Goal: Information Seeking & Learning: Learn about a topic

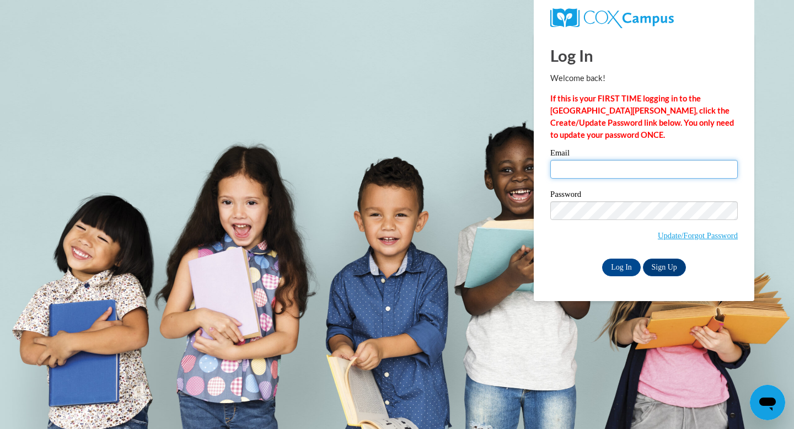
click at [561, 172] on input "Email" at bounding box center [643, 169] width 187 height 19
type input "dwinn@savcds.org"
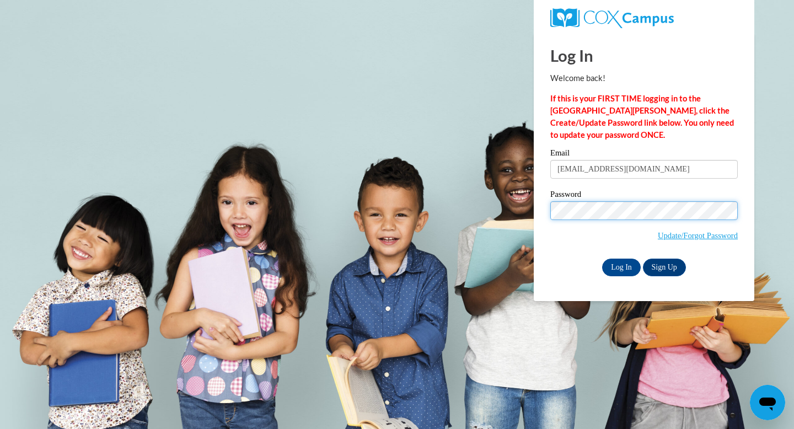
click at [602, 259] on input "Log In" at bounding box center [621, 268] width 39 height 18
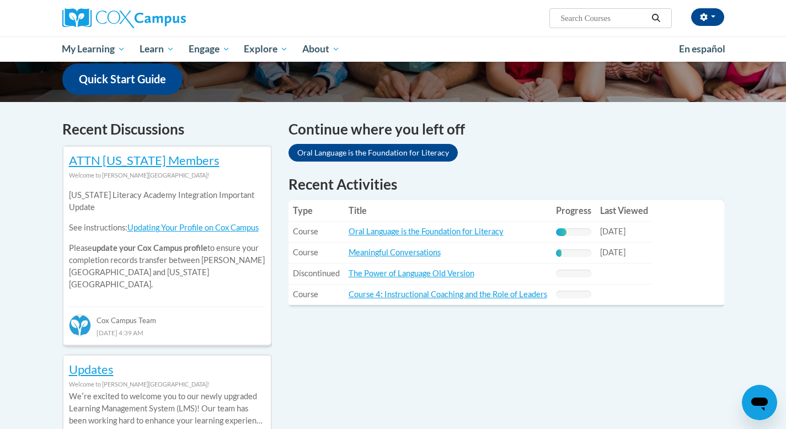
scroll to position [288, 0]
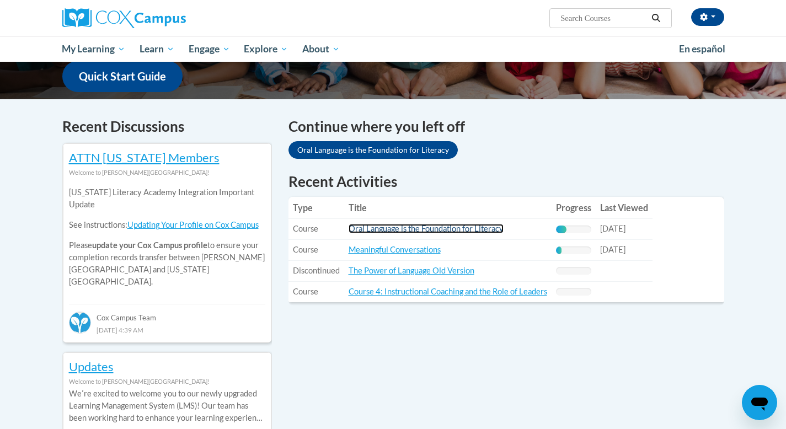
click at [483, 228] on link "Oral Language is the Foundation for Literacy" at bounding box center [425, 228] width 155 height 9
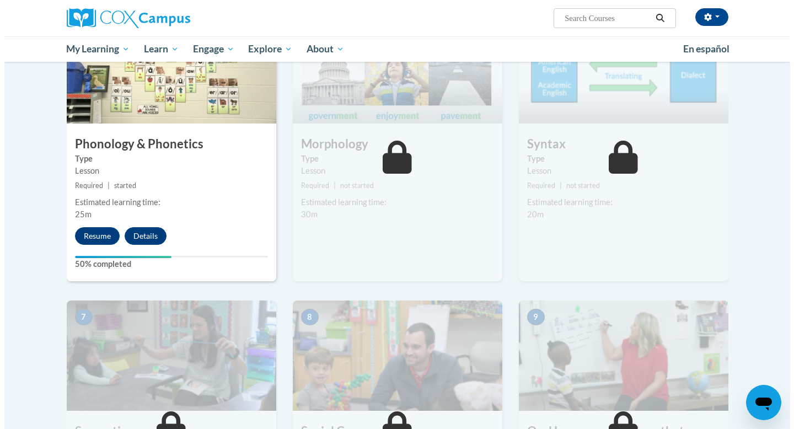
scroll to position [612, 0]
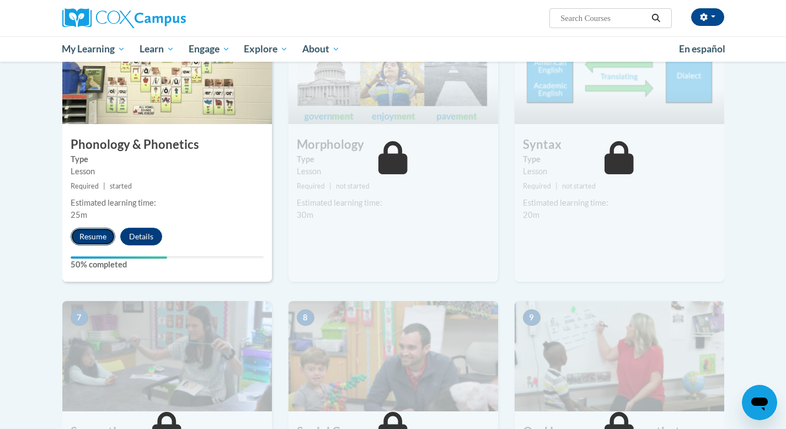
click at [92, 239] on button "Resume" at bounding box center [93, 237] width 45 height 18
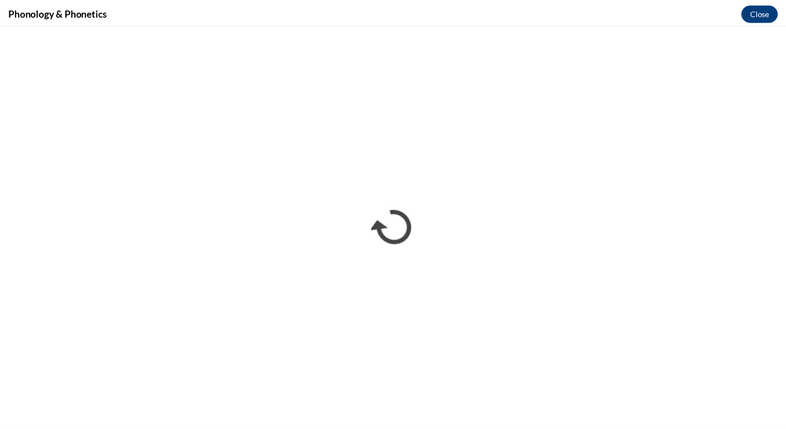
scroll to position [0, 0]
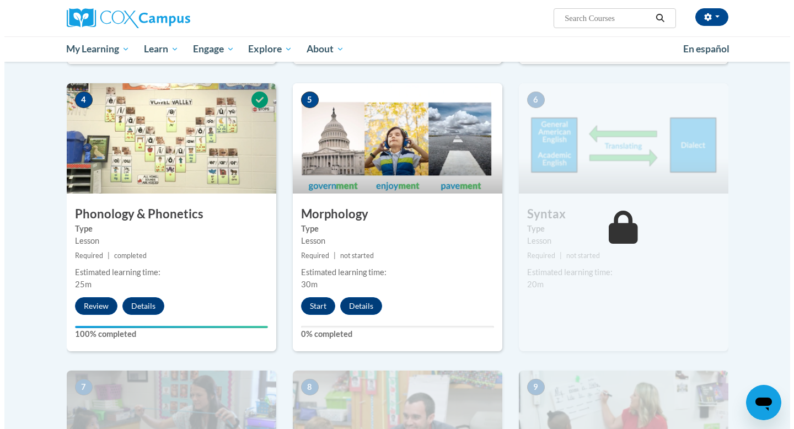
scroll to position [572, 0]
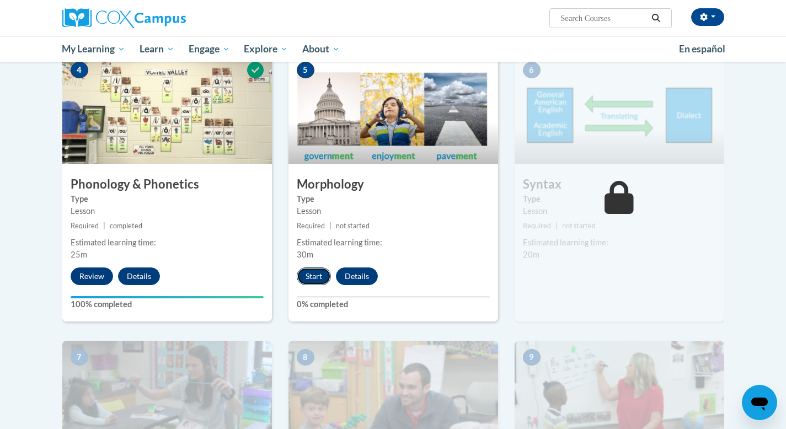
click at [309, 276] on button "Start" at bounding box center [314, 276] width 34 height 18
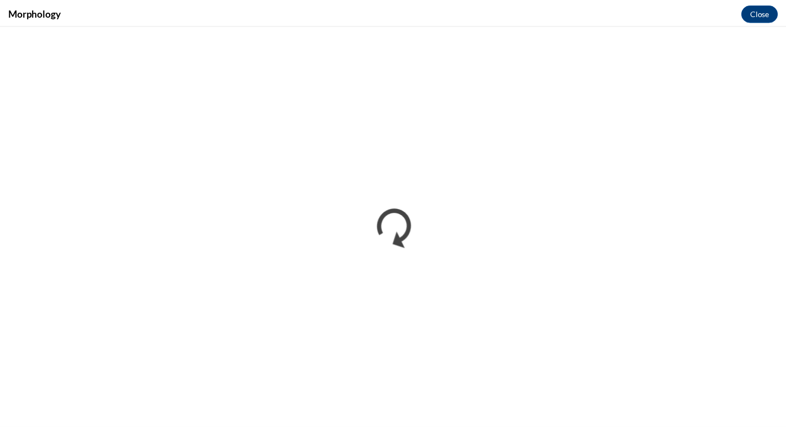
scroll to position [0, 0]
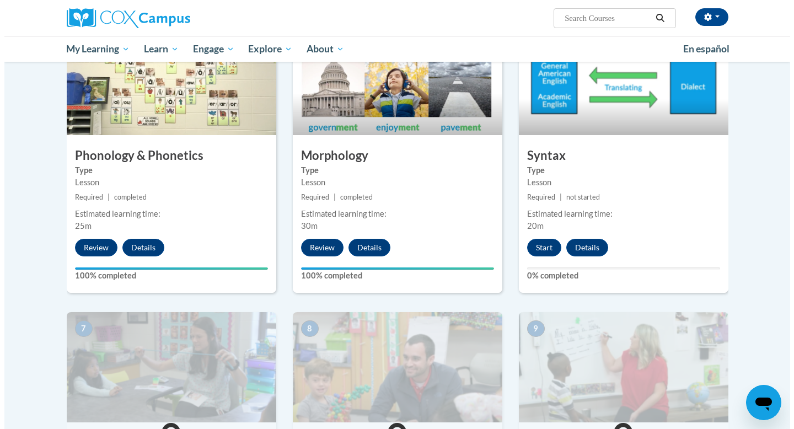
scroll to position [621, 0]
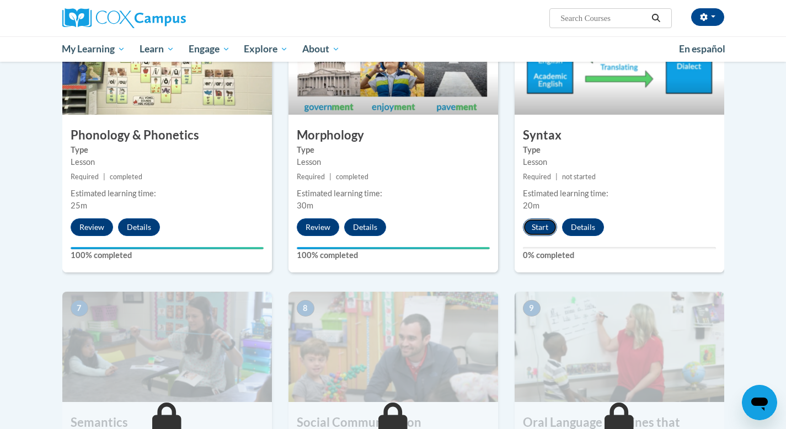
click at [534, 226] on button "Start" at bounding box center [540, 227] width 34 height 18
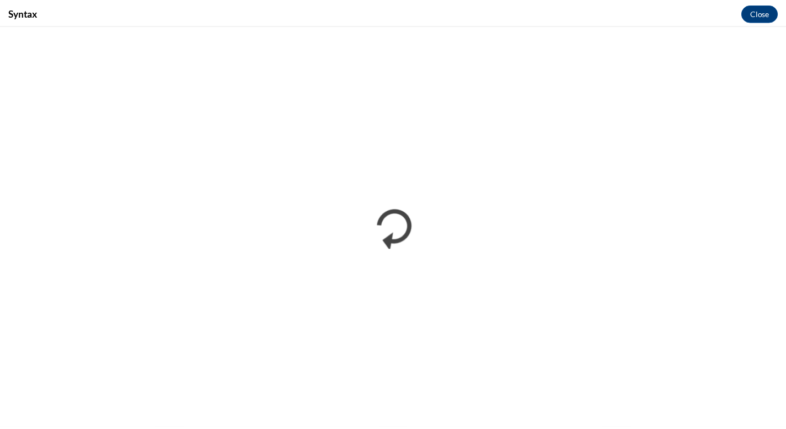
scroll to position [0, 0]
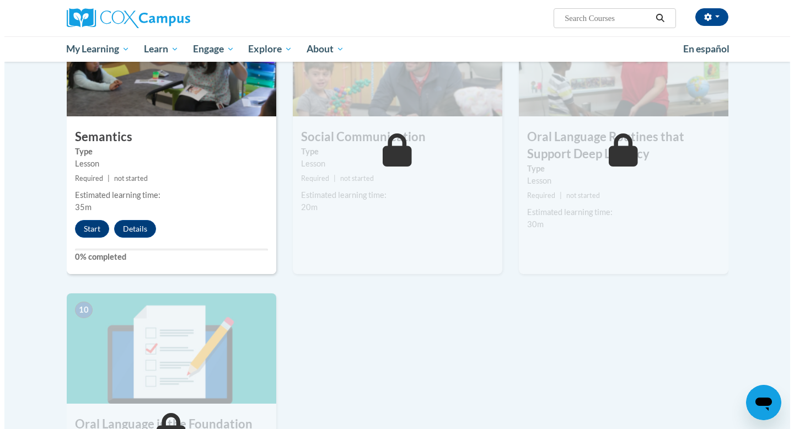
scroll to position [908, 0]
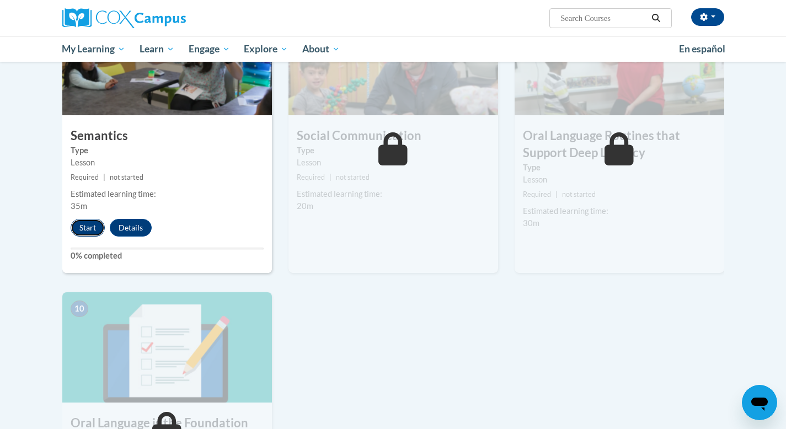
click at [80, 224] on button "Start" at bounding box center [88, 228] width 34 height 18
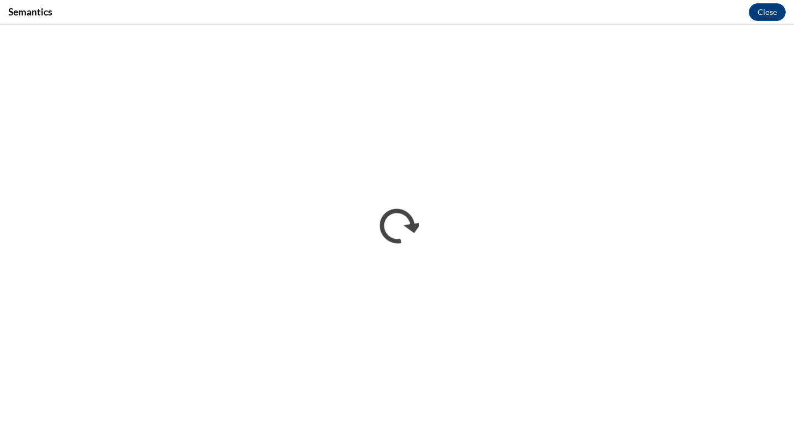
scroll to position [0, 0]
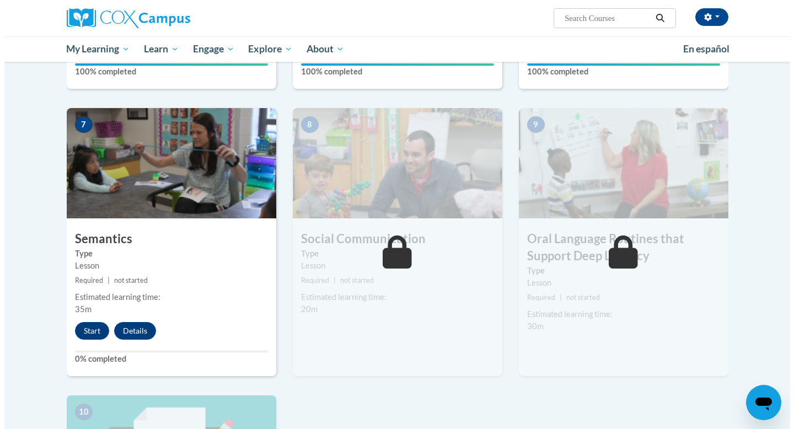
scroll to position [843, 0]
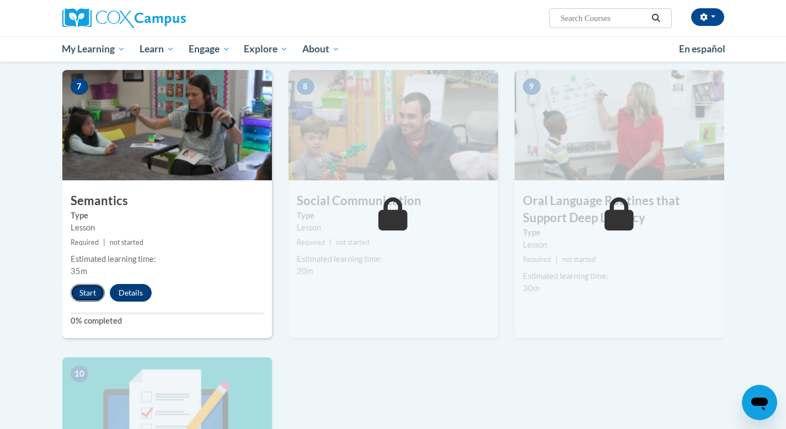
click at [84, 291] on button "Start" at bounding box center [88, 293] width 34 height 18
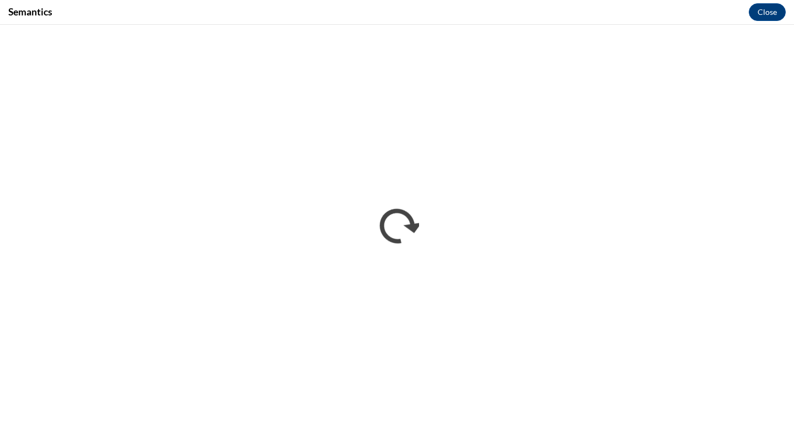
scroll to position [0, 0]
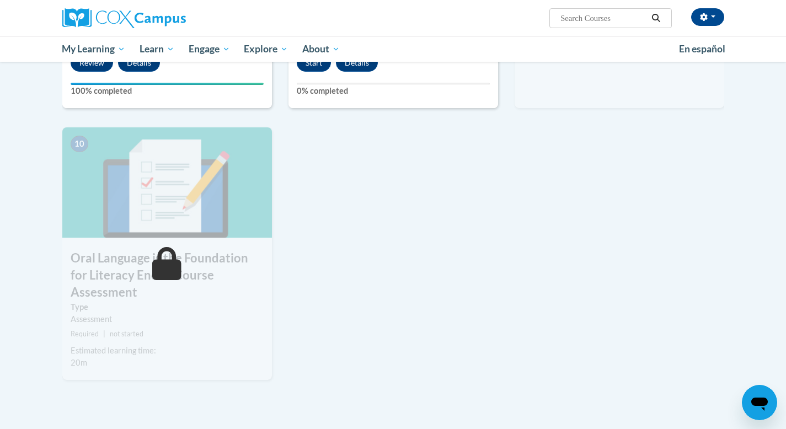
scroll to position [1074, 0]
drag, startPoint x: 549, startPoint y: 11, endPoint x: 540, endPoint y: 41, distance: 30.9
click at [549, 13] on div "Dottie Winn (America/New_York UTC-04:00) My Profile Inbox My Transcripts Log Ou…" at bounding box center [506, 14] width 452 height 28
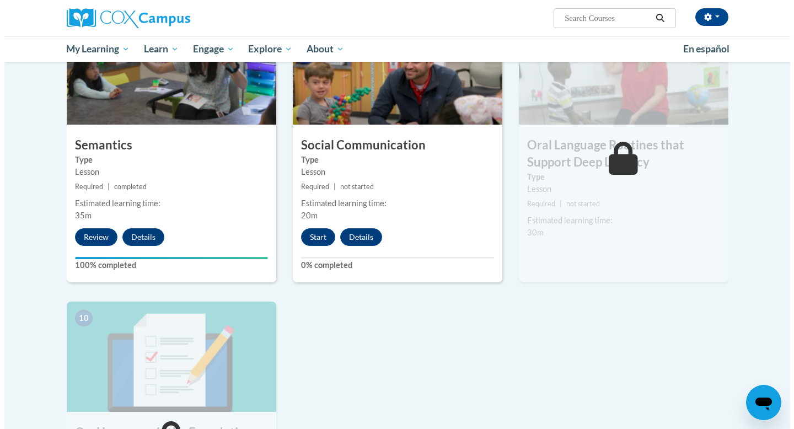
scroll to position [896, 0]
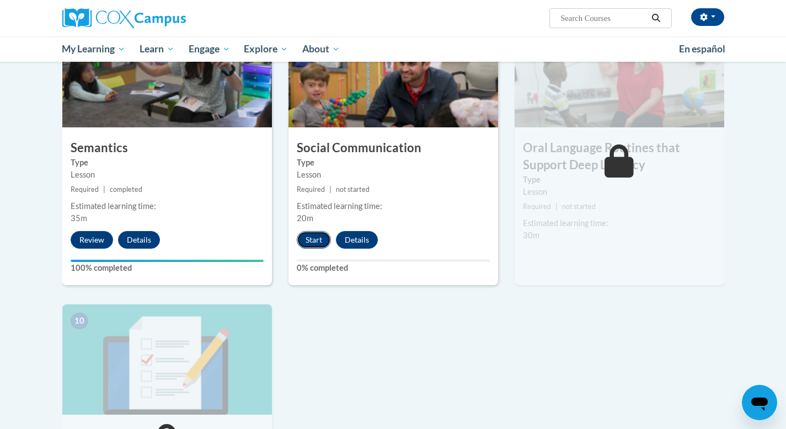
click at [310, 235] on button "Start" at bounding box center [314, 240] width 34 height 18
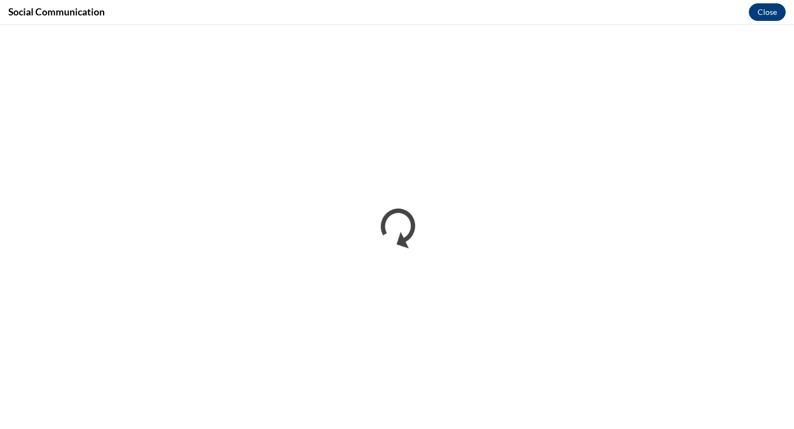
scroll to position [0, 0]
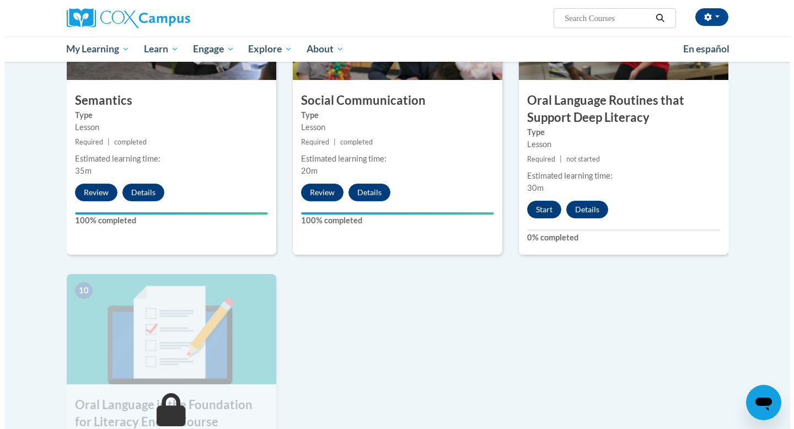
scroll to position [941, 0]
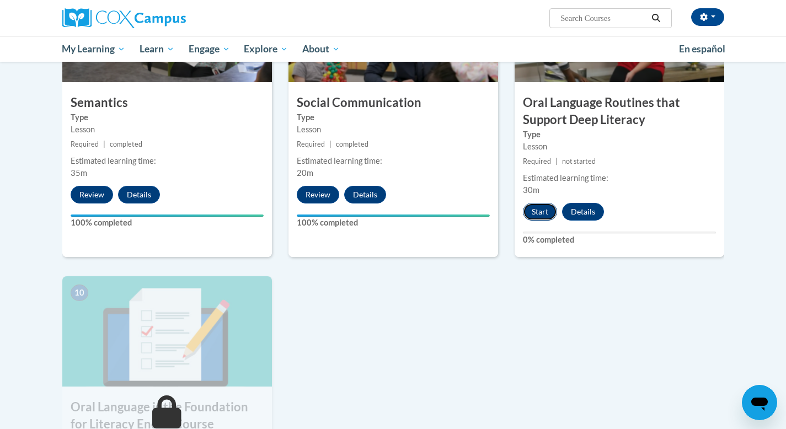
click at [540, 208] on button "Start" at bounding box center [540, 212] width 34 height 18
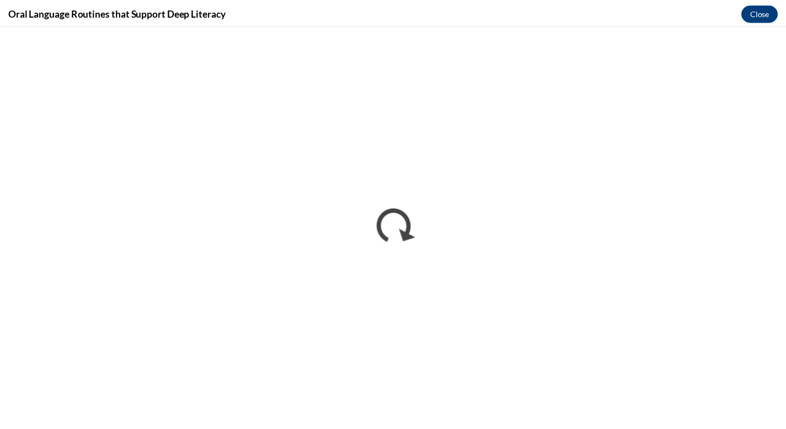
scroll to position [0, 0]
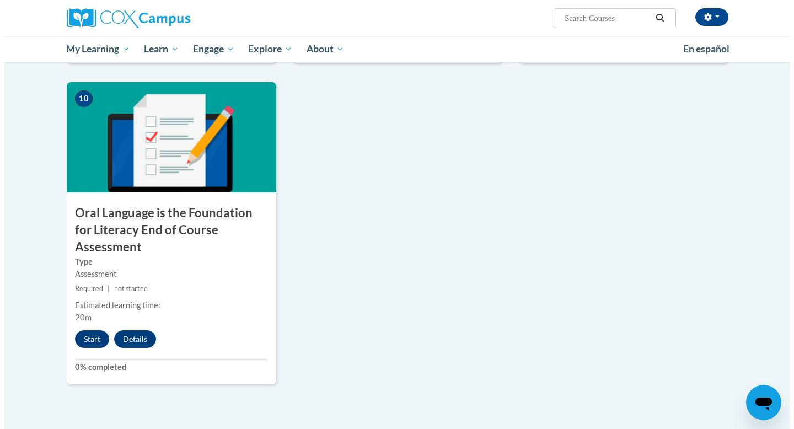
scroll to position [1146, 0]
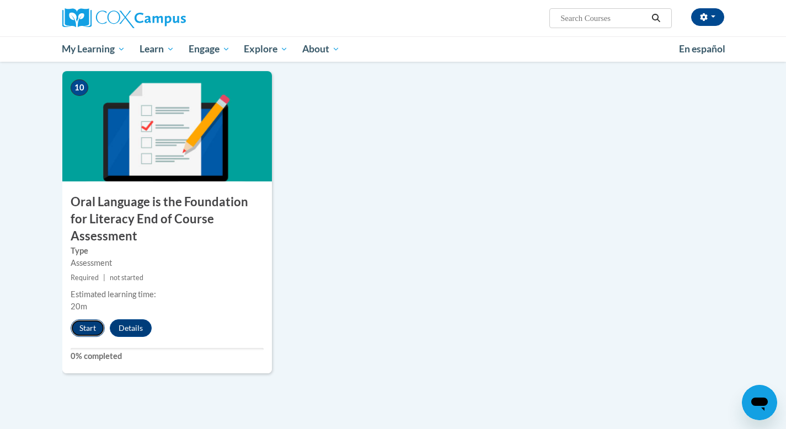
click at [89, 319] on button "Start" at bounding box center [88, 328] width 34 height 18
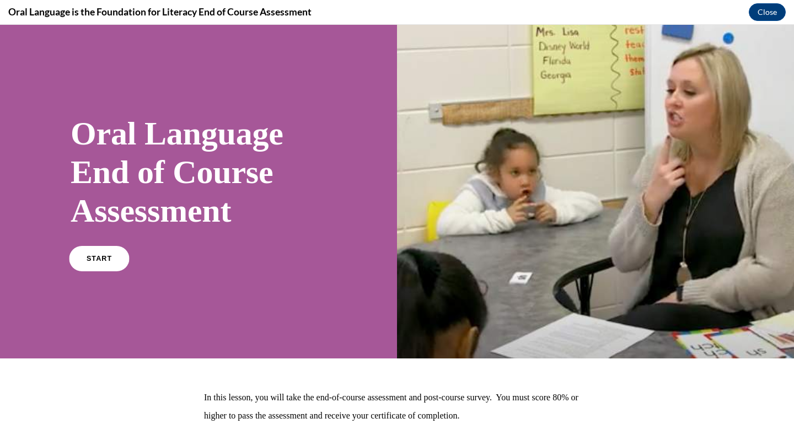
scroll to position [2, 0]
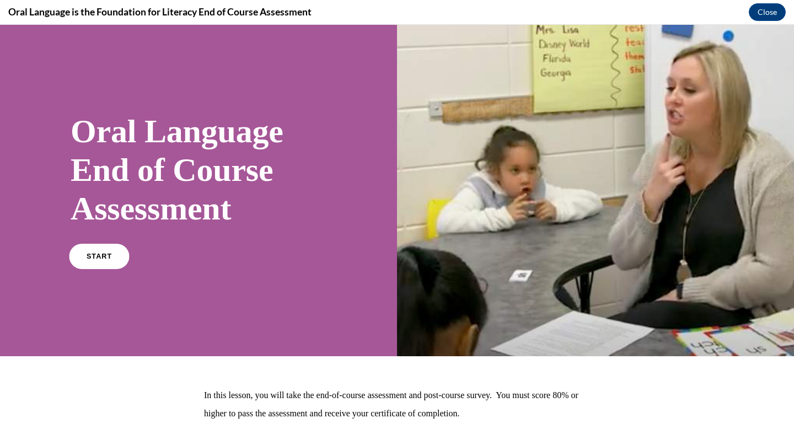
click at [102, 260] on link "START" at bounding box center [99, 256] width 60 height 25
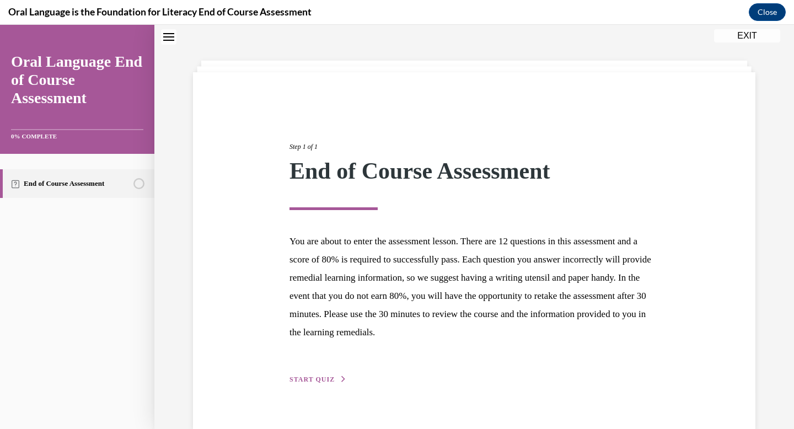
scroll to position [59, 0]
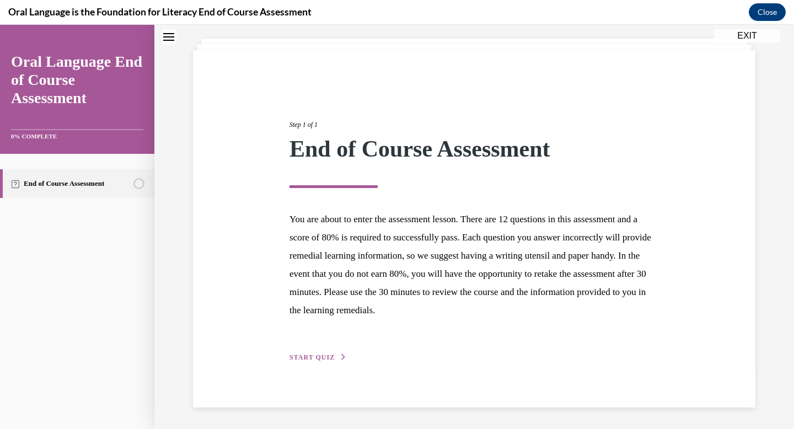
click at [292, 356] on span "START QUIZ" at bounding box center [311, 357] width 45 height 8
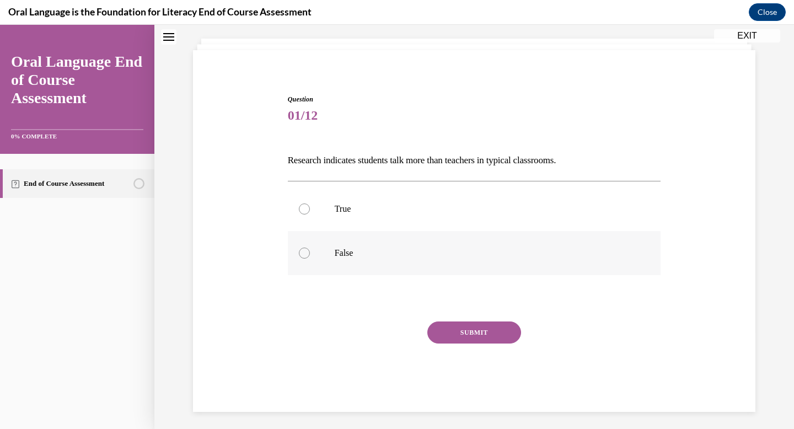
click at [301, 258] on div at bounding box center [304, 253] width 11 height 11
click at [301, 258] on input "False" at bounding box center [304, 253] width 11 height 11
radio input "true"
click at [446, 337] on button "SUBMIT" at bounding box center [474, 332] width 94 height 22
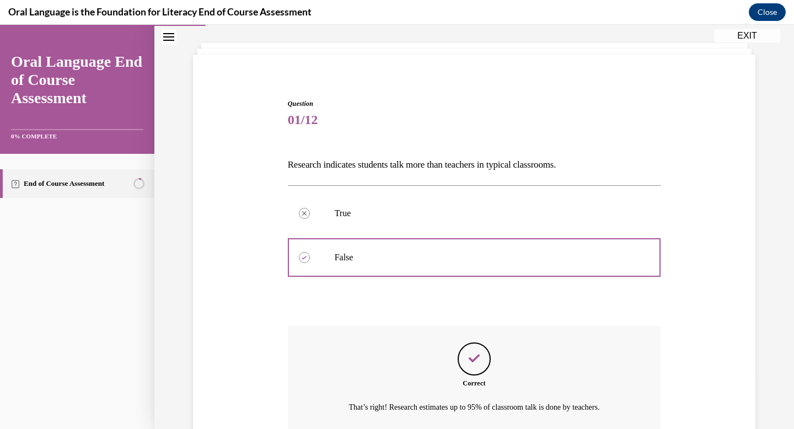
scroll to position [153, 0]
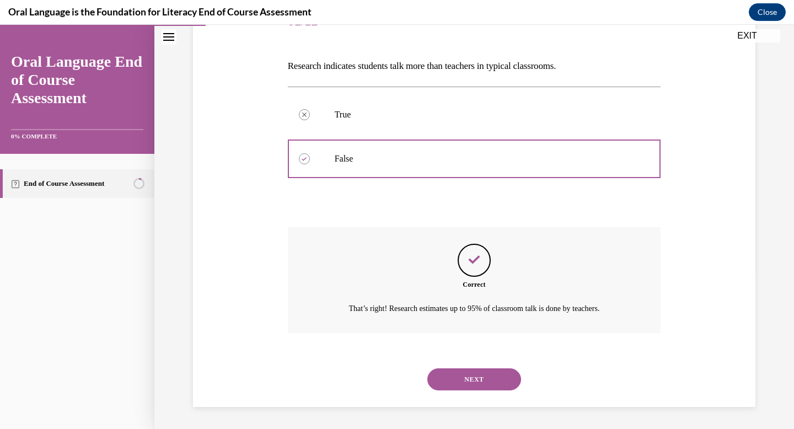
click at [444, 374] on button "NEXT" at bounding box center [474, 379] width 94 height 22
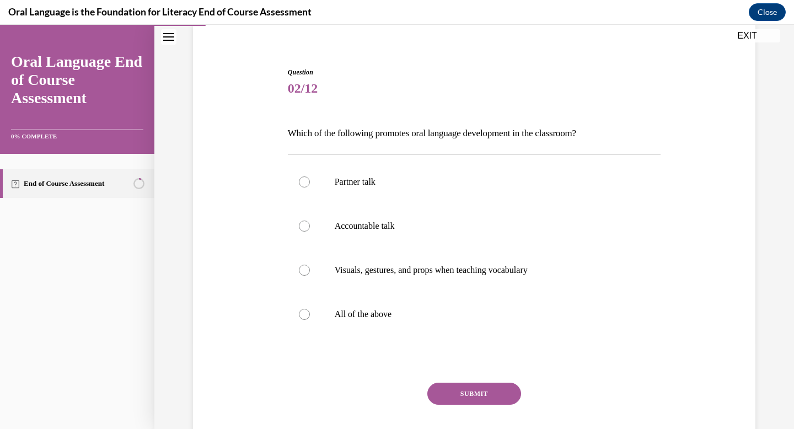
scroll to position [123, 0]
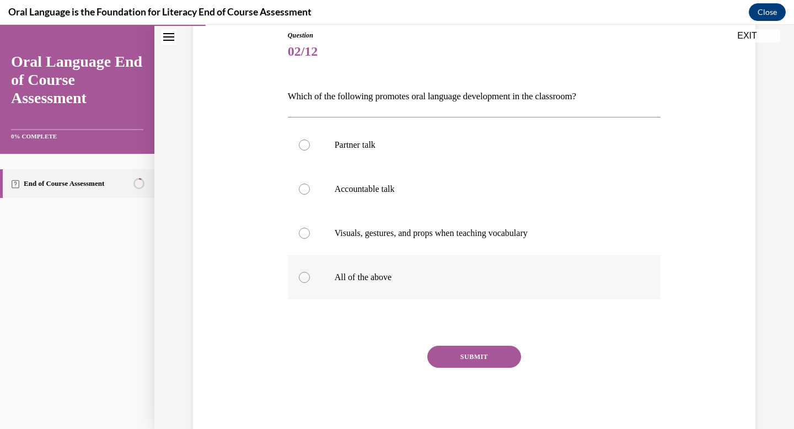
click at [302, 278] on div at bounding box center [304, 277] width 11 height 11
click at [302, 278] on input "All of the above" at bounding box center [304, 277] width 11 height 11
radio input "true"
click at [438, 355] on button "SUBMIT" at bounding box center [474, 357] width 94 height 22
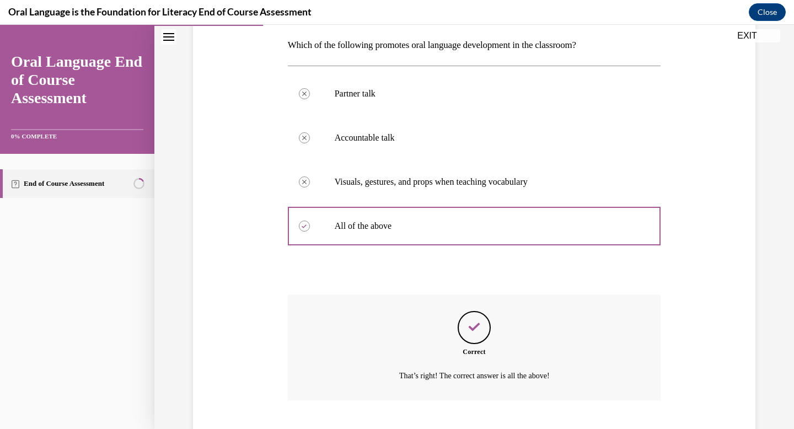
scroll to position [242, 0]
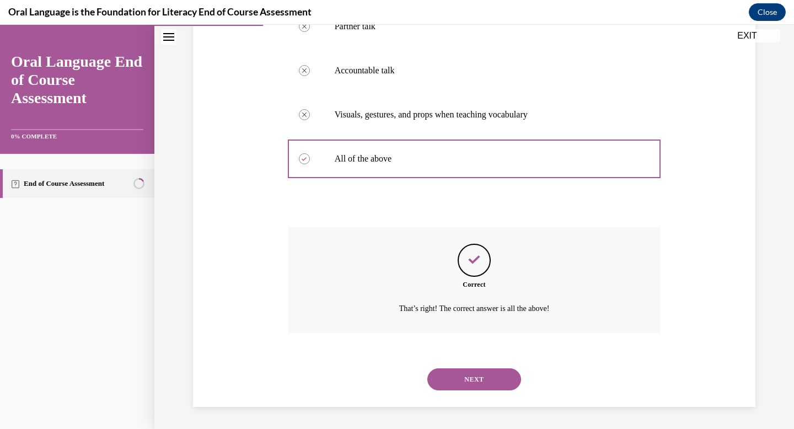
click at [447, 376] on button "NEXT" at bounding box center [474, 379] width 94 height 22
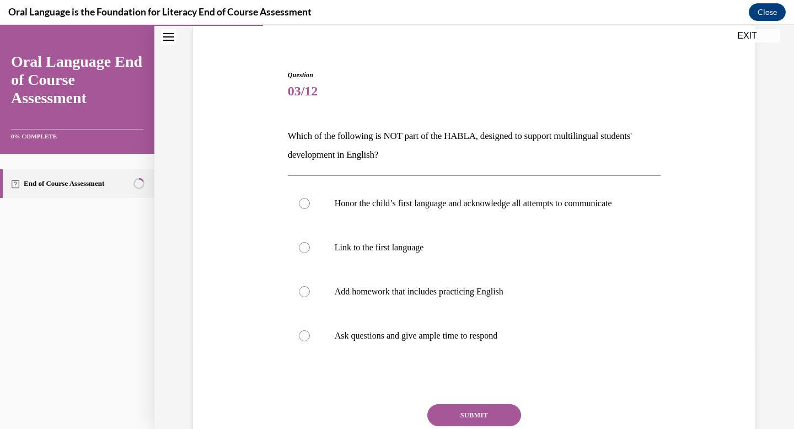
scroll to position [84, 0]
click at [300, 297] on div at bounding box center [304, 291] width 11 height 11
click at [300, 297] on input "Add homework that includes practicing English" at bounding box center [304, 291] width 11 height 11
radio input "true"
click at [450, 420] on button "SUBMIT" at bounding box center [474, 415] width 94 height 22
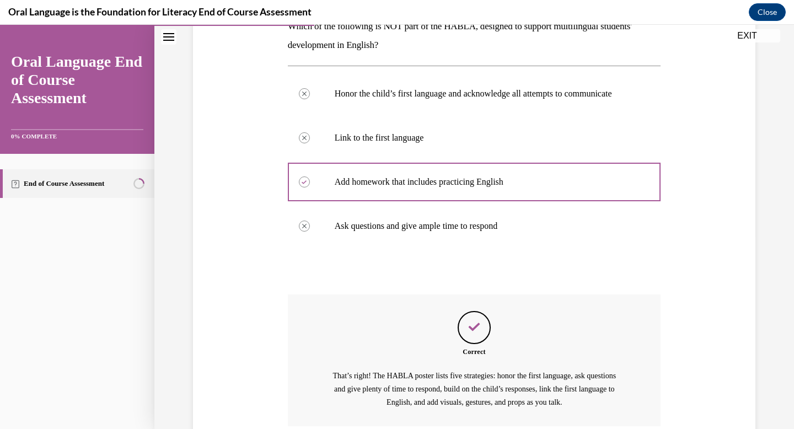
scroll to position [297, 0]
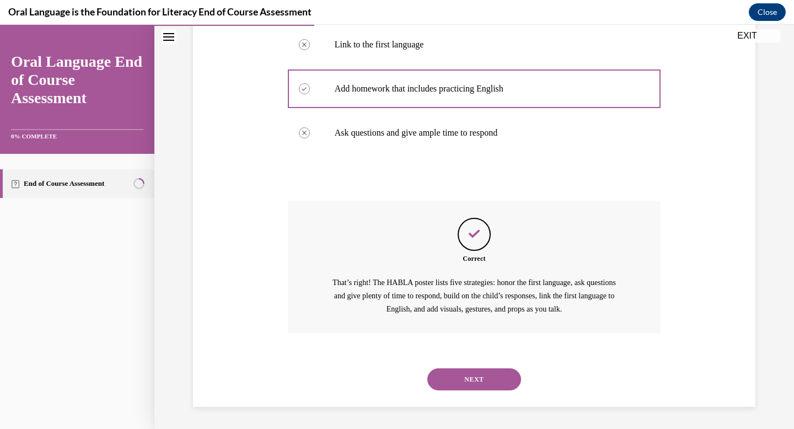
click at [453, 382] on button "NEXT" at bounding box center [474, 379] width 94 height 22
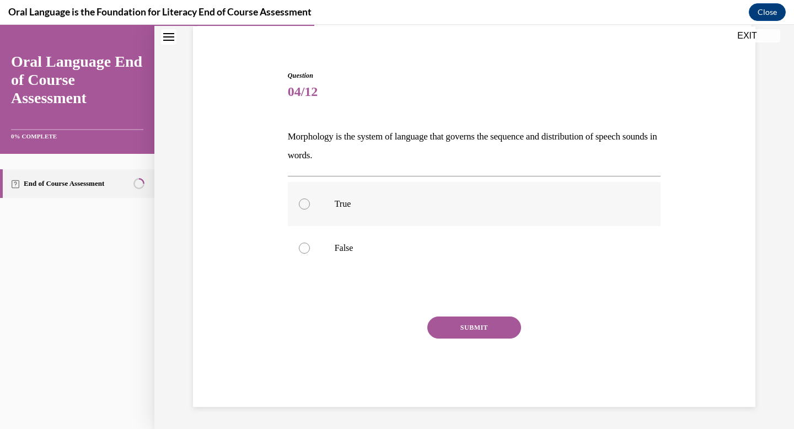
click at [302, 210] on label "True" at bounding box center [474, 204] width 373 height 44
click at [302, 210] on input "True" at bounding box center [304, 203] width 11 height 11
radio input "true"
click at [437, 327] on button "SUBMIT" at bounding box center [474, 327] width 94 height 22
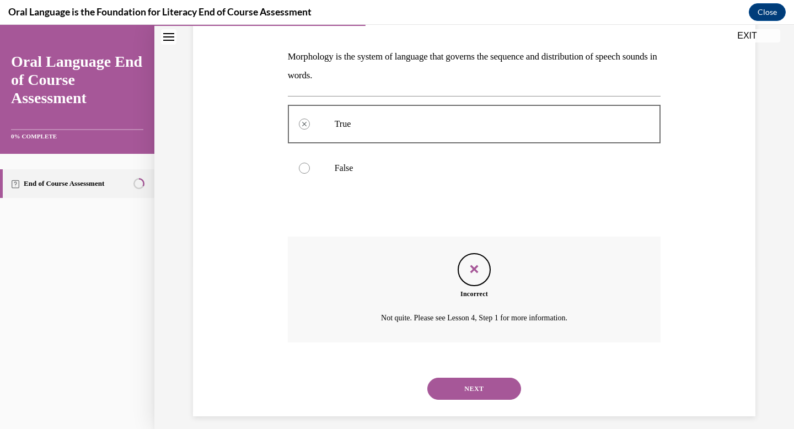
scroll to position [172, 0]
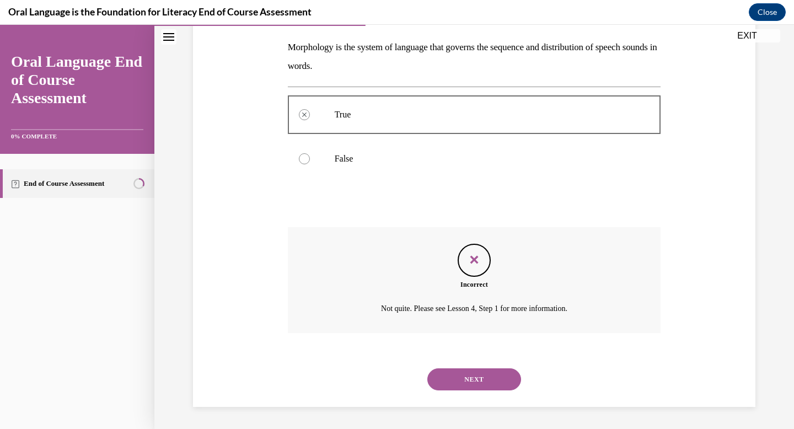
click at [464, 375] on button "NEXT" at bounding box center [474, 379] width 94 height 22
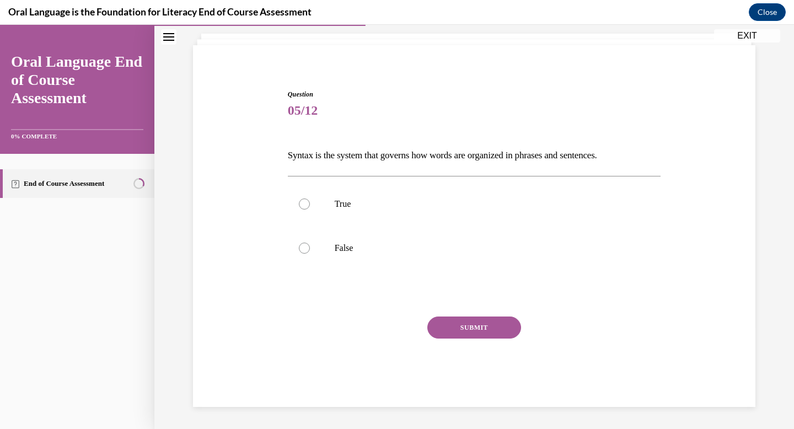
scroll to position [64, 0]
click at [300, 200] on div at bounding box center [304, 203] width 11 height 11
click at [300, 200] on input "True" at bounding box center [304, 203] width 11 height 11
radio input "true"
click at [470, 325] on button "SUBMIT" at bounding box center [474, 327] width 94 height 22
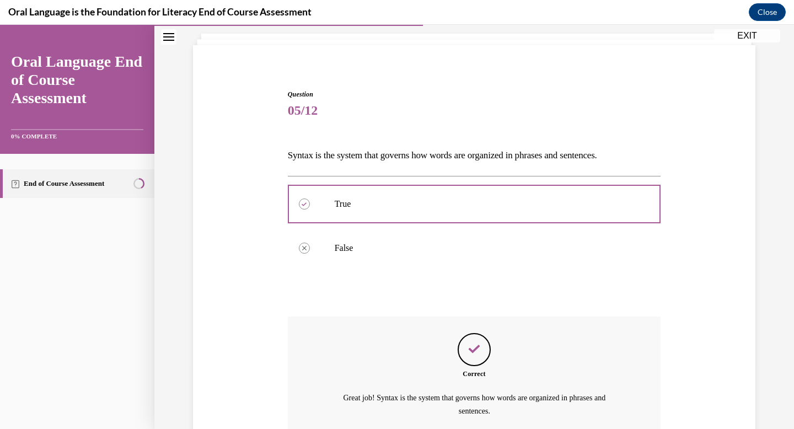
scroll to position [167, 0]
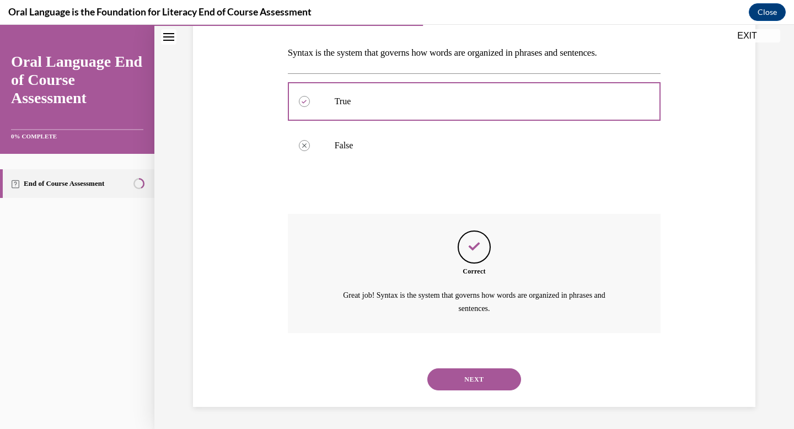
click at [467, 374] on button "NEXT" at bounding box center [474, 379] width 94 height 22
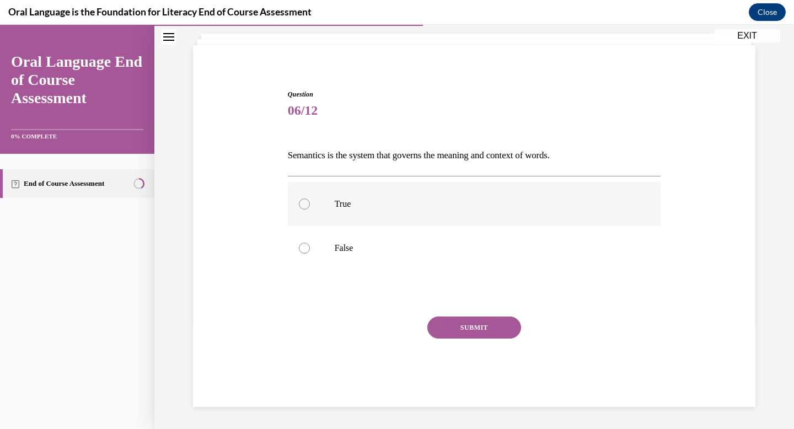
click at [301, 207] on div at bounding box center [304, 203] width 11 height 11
click at [301, 207] on input "True" at bounding box center [304, 203] width 11 height 11
radio input "true"
click at [464, 332] on button "SUBMIT" at bounding box center [474, 327] width 94 height 22
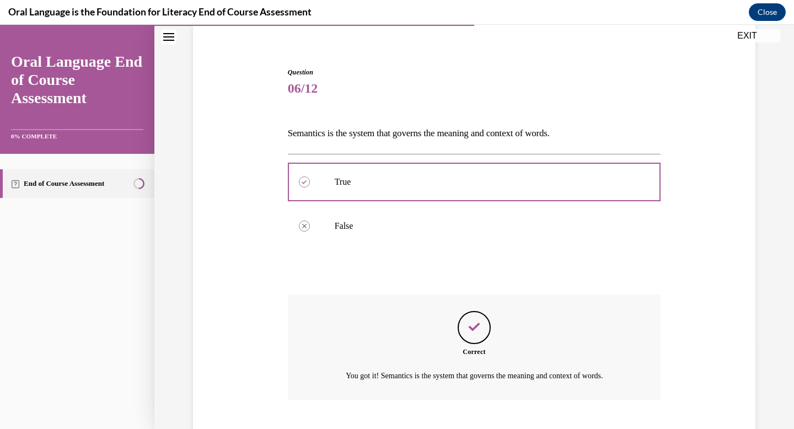
scroll to position [153, 0]
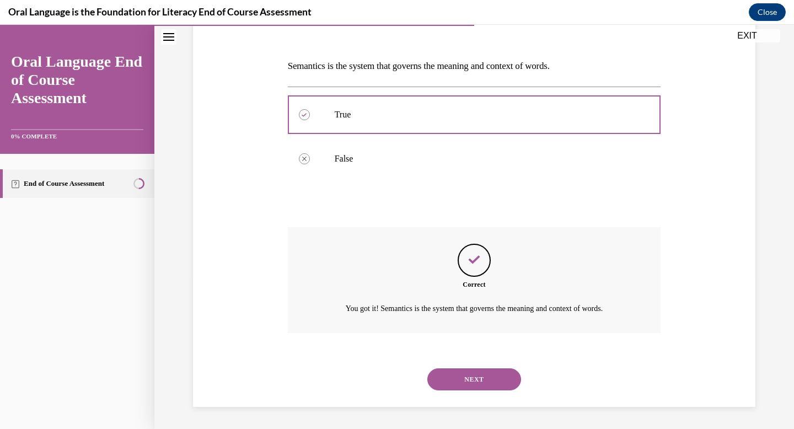
click at [467, 373] on button "NEXT" at bounding box center [474, 379] width 94 height 22
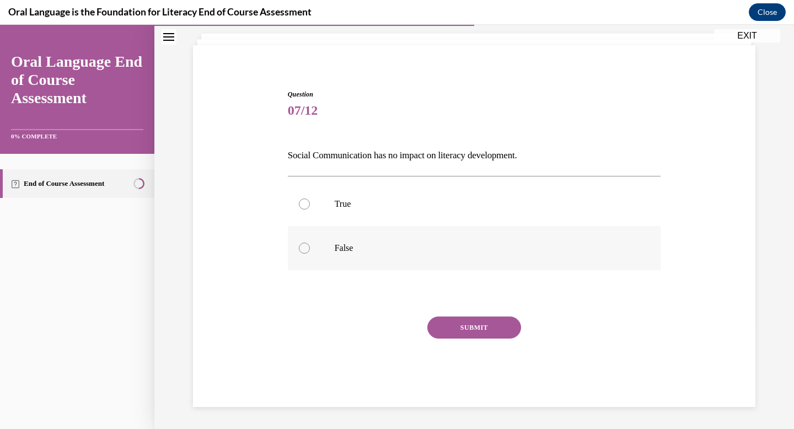
click at [340, 249] on p "False" at bounding box center [484, 248] width 299 height 11
click at [310, 249] on input "False" at bounding box center [304, 248] width 11 height 11
radio input "true"
click at [450, 326] on button "SUBMIT" at bounding box center [474, 327] width 94 height 22
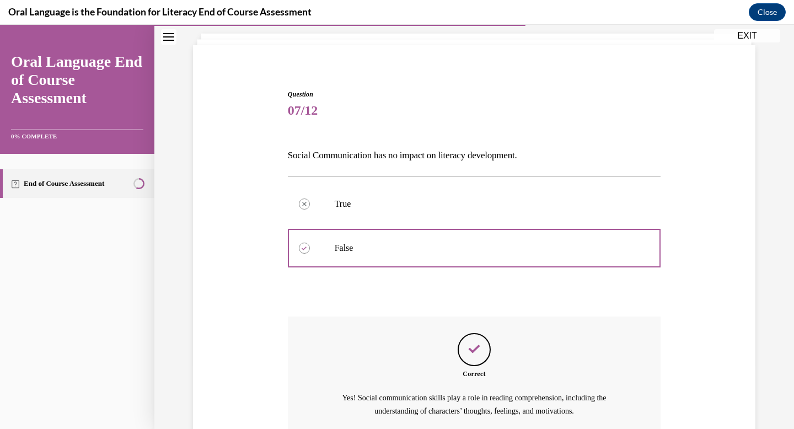
scroll to position [167, 0]
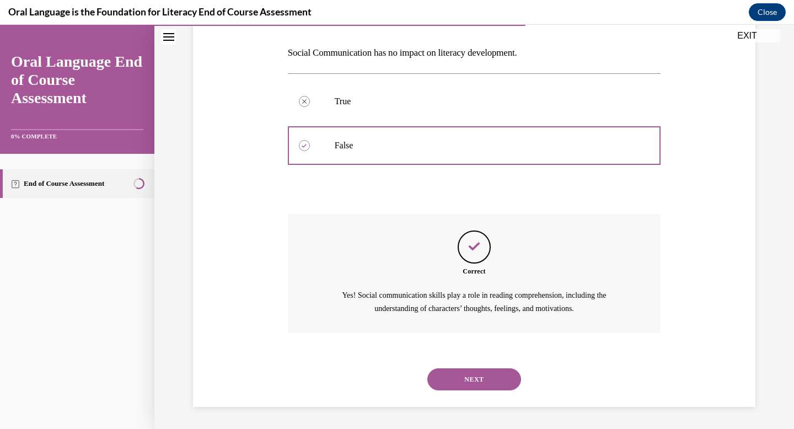
click at [460, 374] on button "NEXT" at bounding box center [474, 379] width 94 height 22
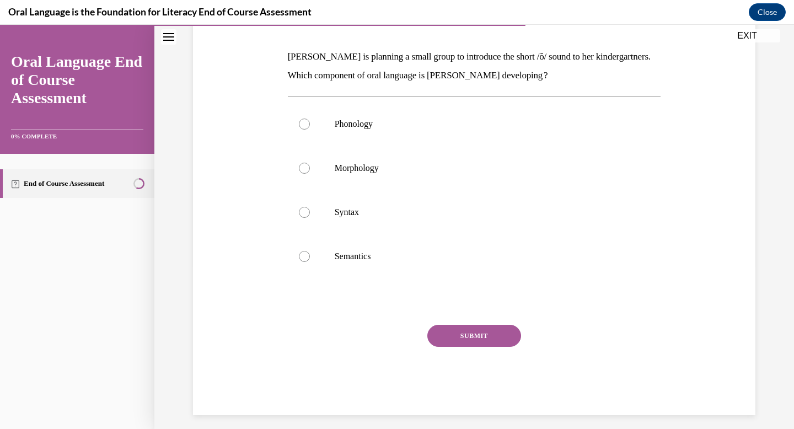
scroll to position [164, 0]
click at [364, 121] on p "Phonology" at bounding box center [484, 122] width 299 height 11
click at [310, 121] on input "Phonology" at bounding box center [304, 122] width 11 height 11
radio input "true"
click at [453, 330] on button "SUBMIT" at bounding box center [474, 335] width 94 height 22
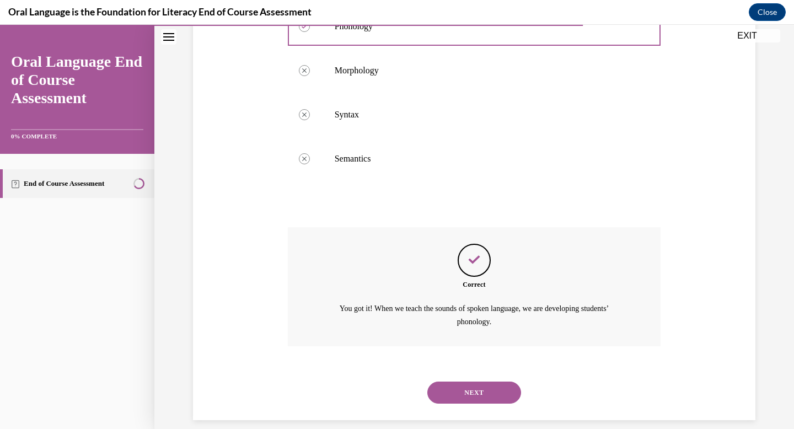
scroll to position [273, 0]
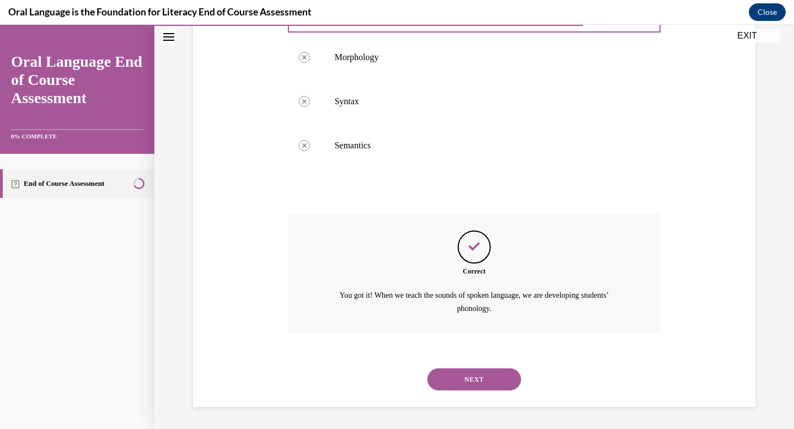
click at [447, 375] on button "NEXT" at bounding box center [474, 379] width 94 height 22
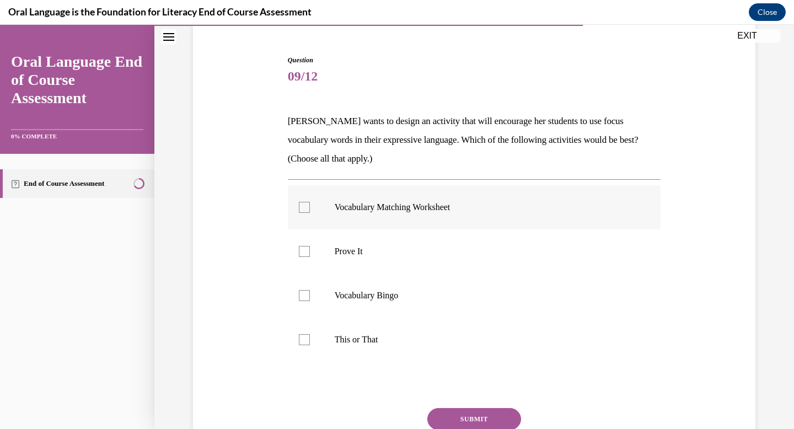
scroll to position [109, 0]
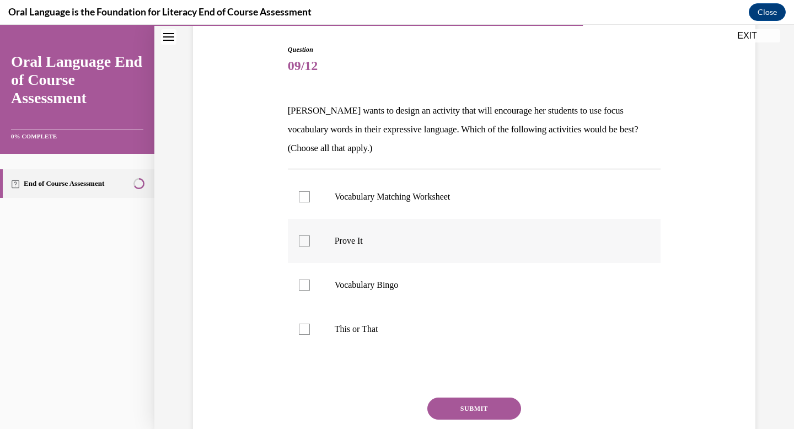
click at [357, 242] on p "Prove It" at bounding box center [484, 240] width 299 height 11
click at [310, 242] on input "Prove It" at bounding box center [304, 240] width 11 height 11
checkbox input "true"
click at [352, 329] on p "This or That" at bounding box center [484, 329] width 299 height 11
click at [310, 329] on input "This or That" at bounding box center [304, 329] width 11 height 11
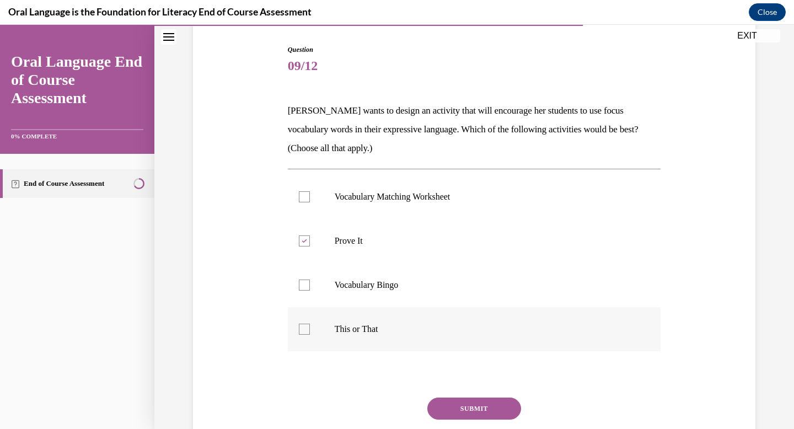
checkbox input "true"
click at [452, 410] on button "SUBMIT" at bounding box center [474, 409] width 94 height 22
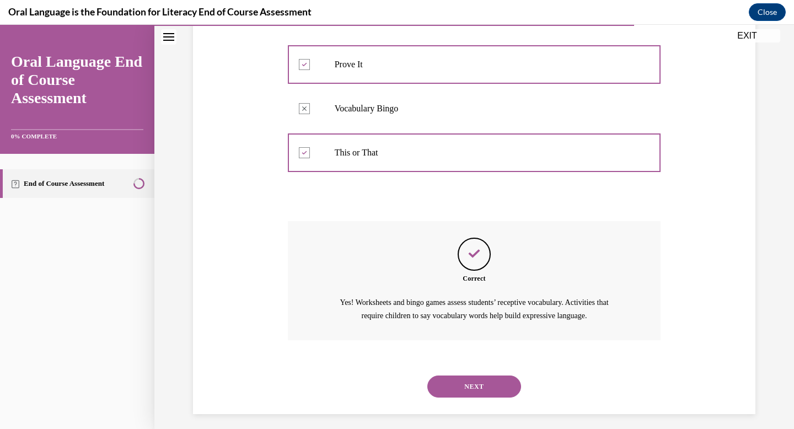
scroll to position [292, 0]
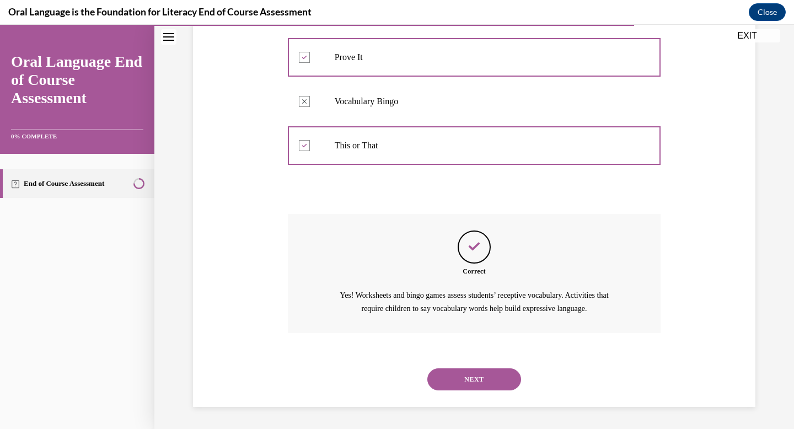
click at [464, 383] on button "NEXT" at bounding box center [474, 379] width 94 height 22
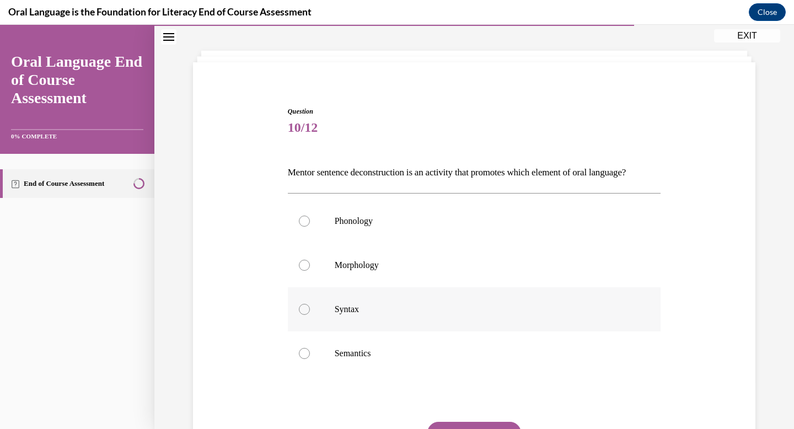
scroll to position [59, 0]
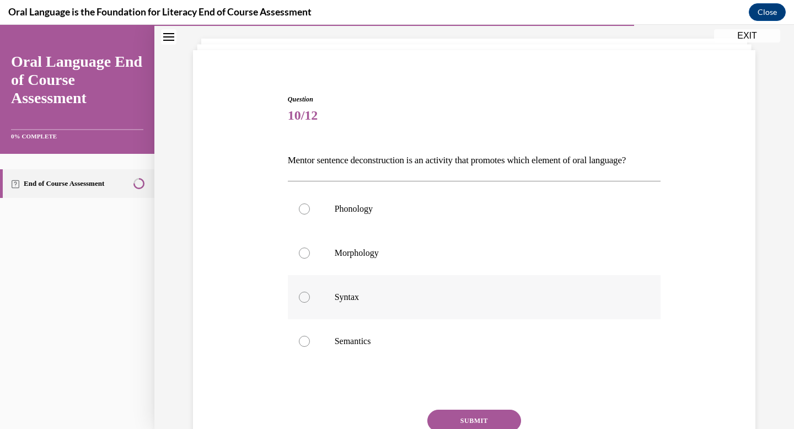
click at [356, 303] on p "Syntax" at bounding box center [484, 297] width 299 height 11
click at [310, 303] on input "Syntax" at bounding box center [304, 297] width 11 height 11
radio input "true"
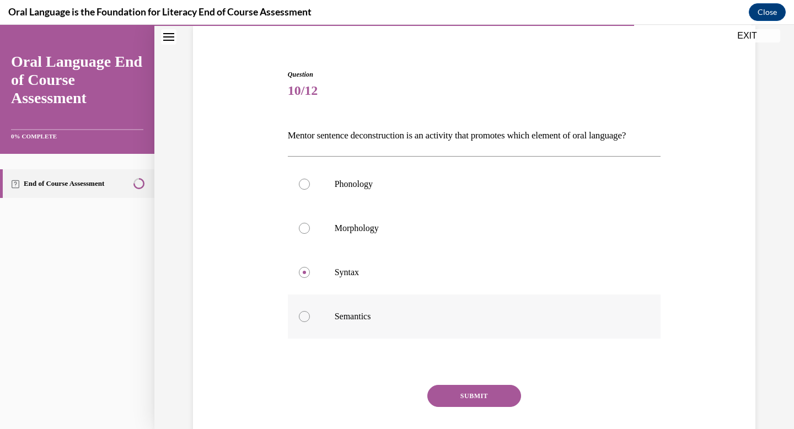
scroll to position [125, 0]
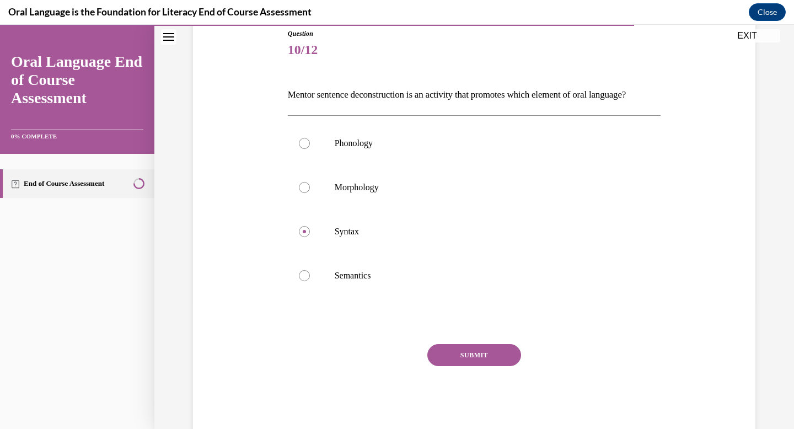
click at [457, 366] on button "SUBMIT" at bounding box center [474, 355] width 94 height 22
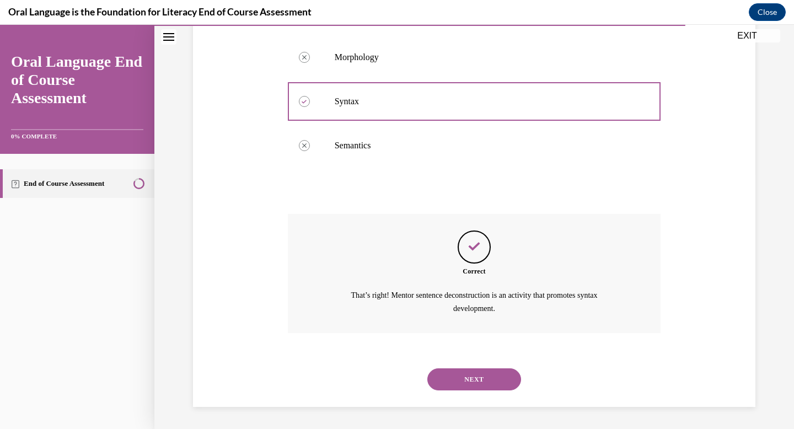
scroll to position [273, 0]
click at [465, 373] on button "NEXT" at bounding box center [474, 379] width 94 height 22
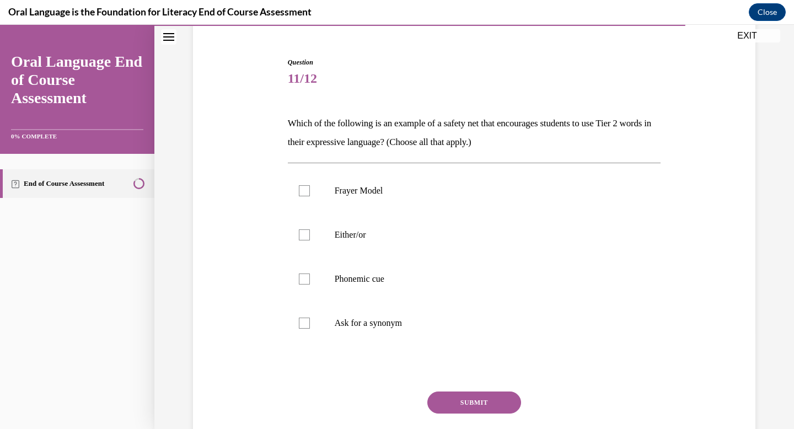
scroll to position [119, 0]
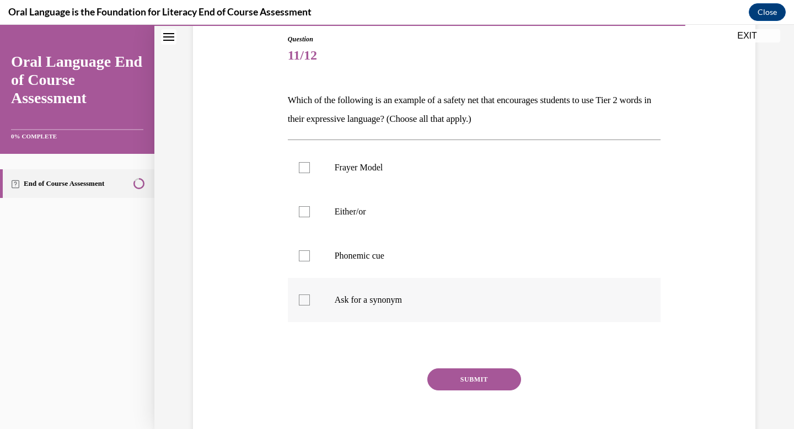
click at [399, 299] on p "Ask for a synonym" at bounding box center [484, 299] width 299 height 11
click at [310, 299] on input "Ask for a synonym" at bounding box center [304, 299] width 11 height 11
checkbox input "true"
click at [366, 212] on p "Either/or" at bounding box center [484, 211] width 299 height 11
click at [310, 212] on input "Either/or" at bounding box center [304, 211] width 11 height 11
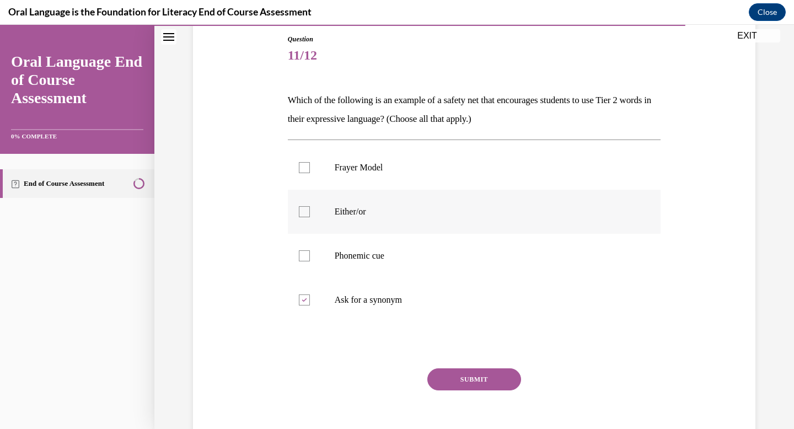
checkbox input "true"
click at [462, 377] on button "SUBMIT" at bounding box center [474, 379] width 94 height 22
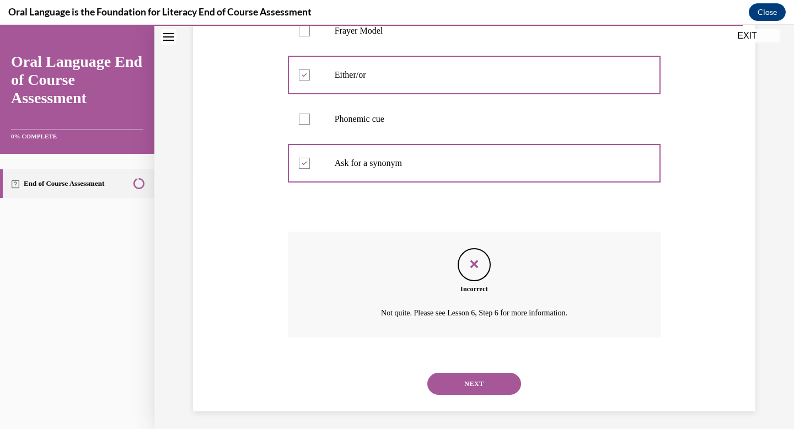
scroll to position [260, 0]
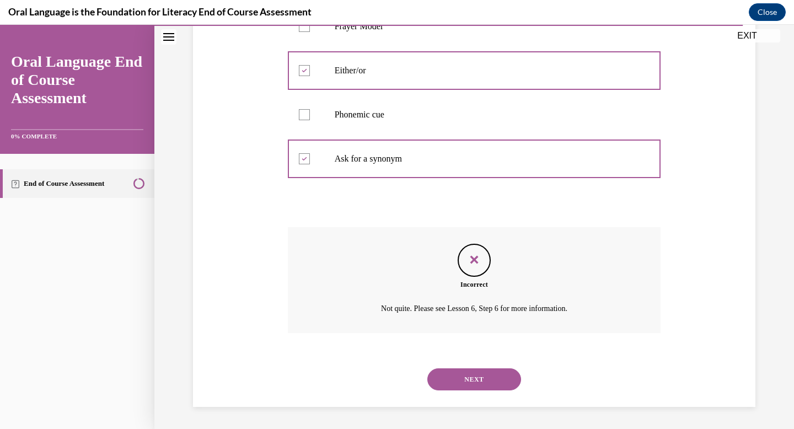
click at [465, 380] on button "NEXT" at bounding box center [474, 379] width 94 height 22
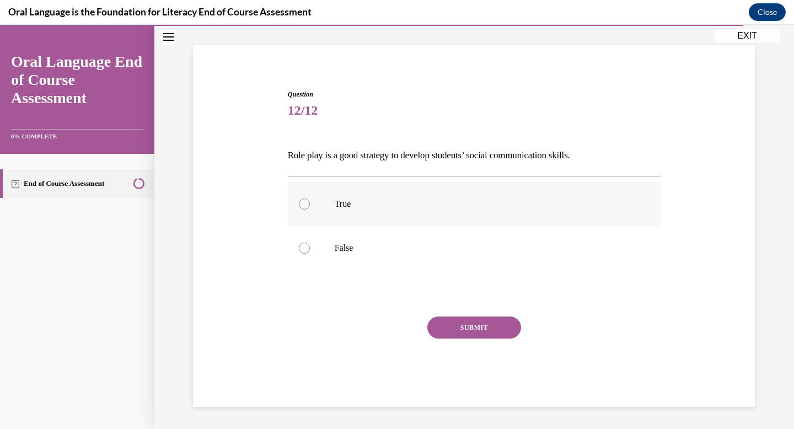
click at [347, 204] on p "True" at bounding box center [484, 203] width 299 height 11
click at [310, 204] on input "True" at bounding box center [304, 203] width 11 height 11
radio input "true"
click at [462, 326] on button "SUBMIT" at bounding box center [474, 327] width 94 height 22
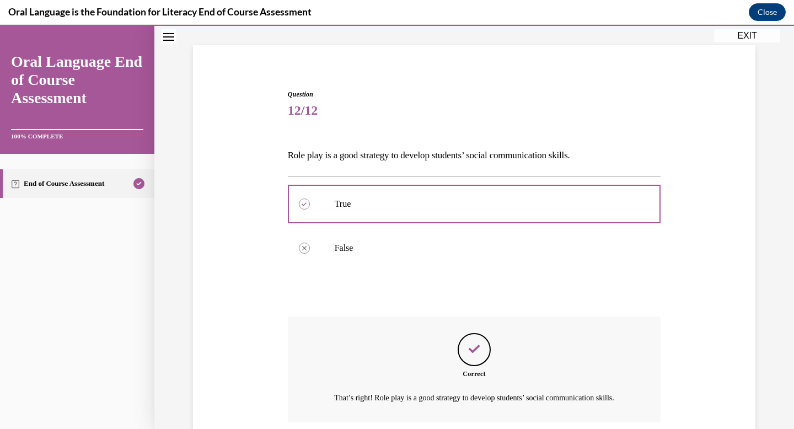
scroll to position [167, 0]
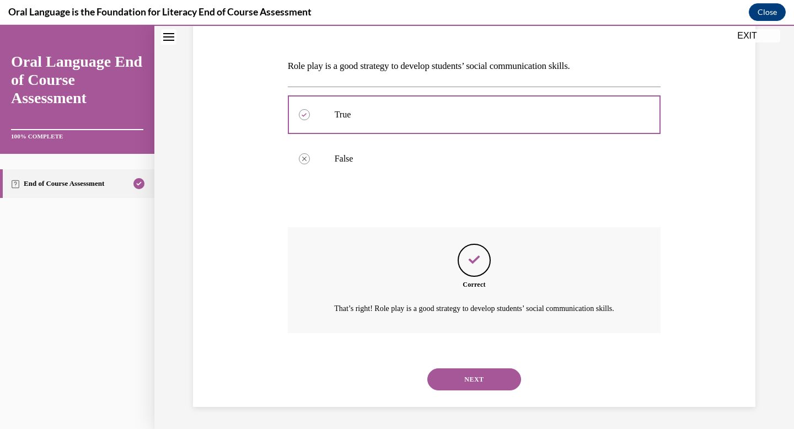
click at [466, 376] on button "NEXT" at bounding box center [474, 379] width 94 height 22
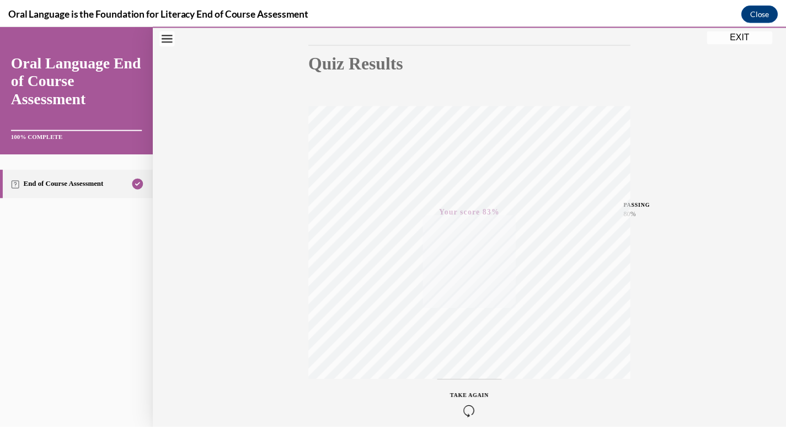
scroll to position [161, 0]
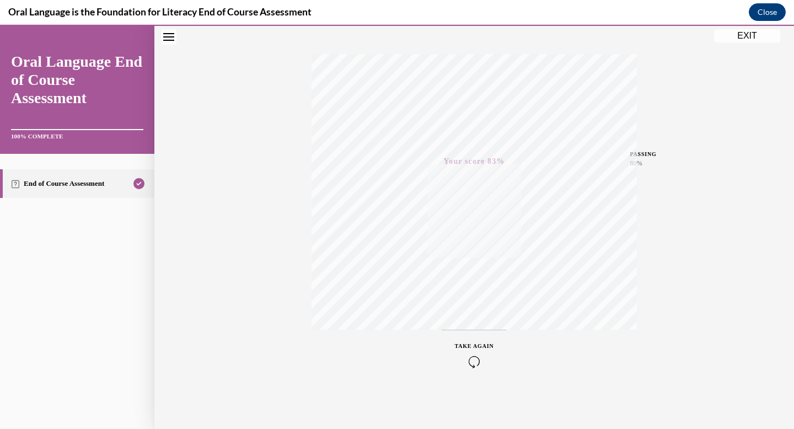
click at [740, 37] on button "EXIT" at bounding box center [747, 35] width 66 height 13
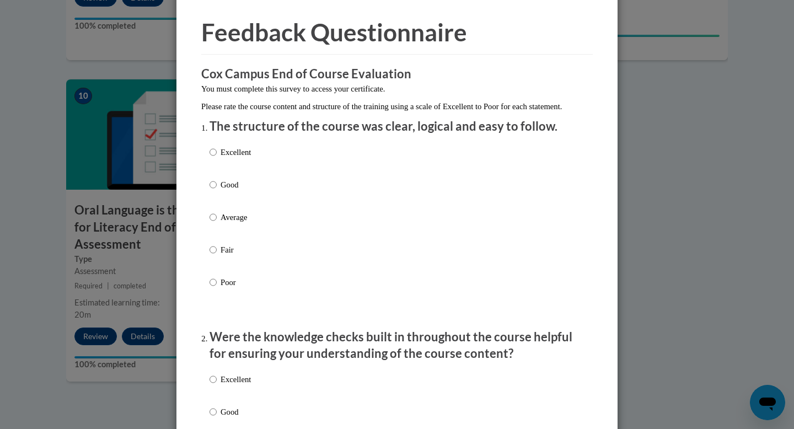
scroll to position [37, 0]
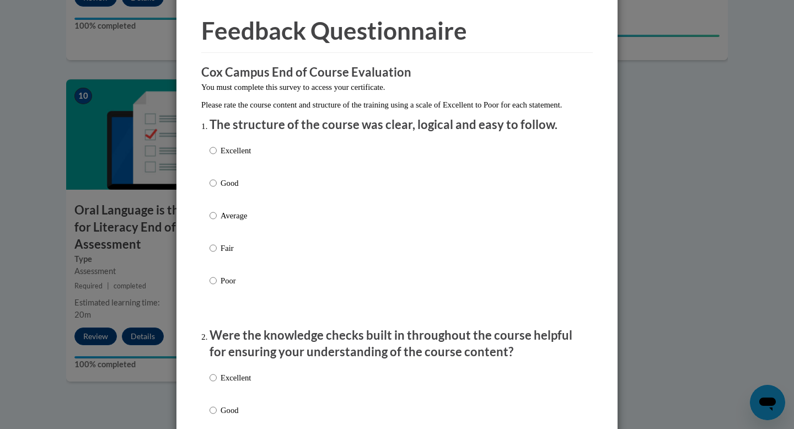
click at [229, 189] on p "Good" at bounding box center [236, 183] width 30 height 12
click at [217, 189] on input "Good" at bounding box center [213, 183] width 7 height 12
radio input "true"
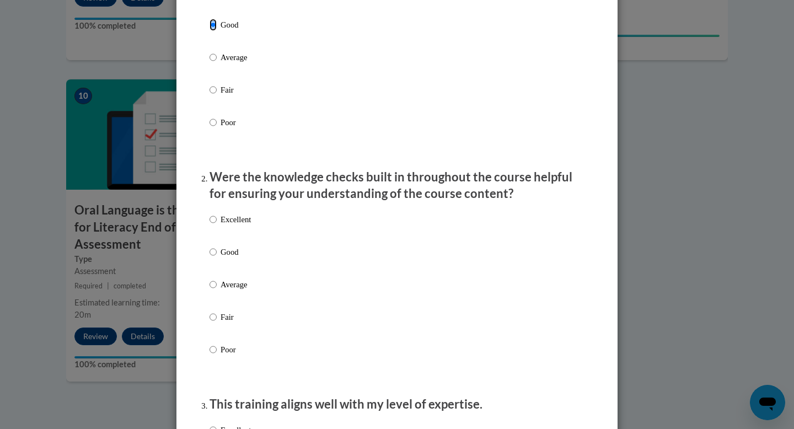
scroll to position [244, 0]
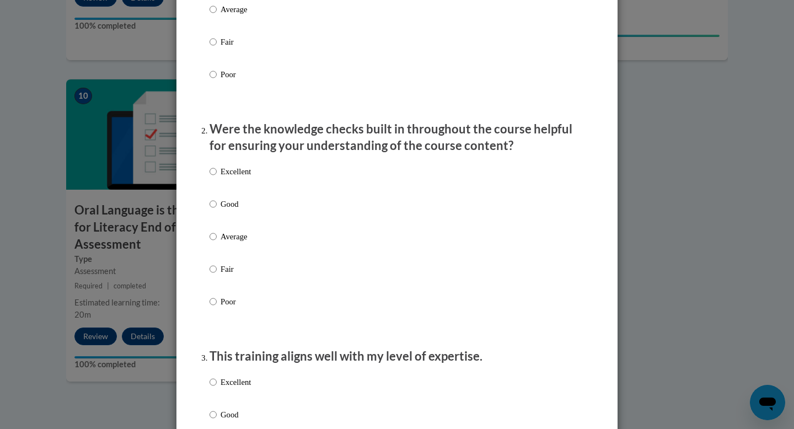
click at [229, 210] on p "Good" at bounding box center [236, 204] width 30 height 12
click at [217, 210] on input "Good" at bounding box center [213, 204] width 7 height 12
radio input "true"
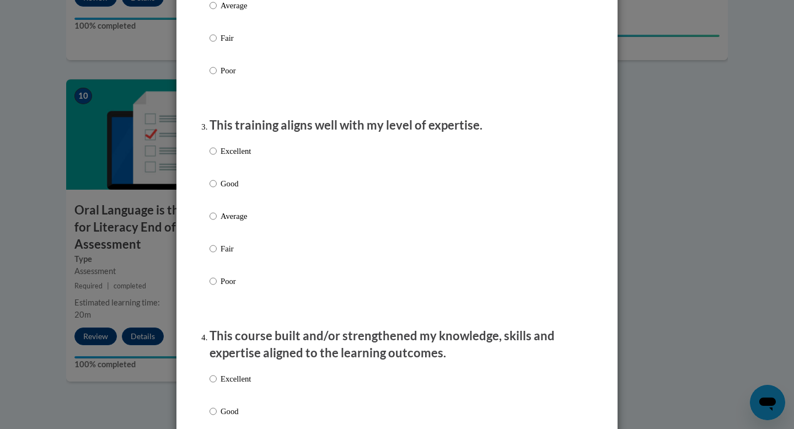
scroll to position [476, 0]
click at [242, 221] on p "Average" at bounding box center [236, 215] width 30 height 12
click at [217, 221] on input "Average" at bounding box center [213, 215] width 7 height 12
radio input "true"
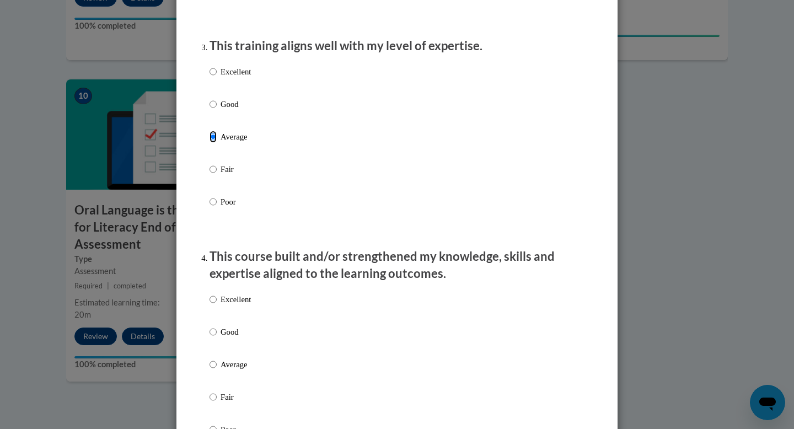
scroll to position [596, 0]
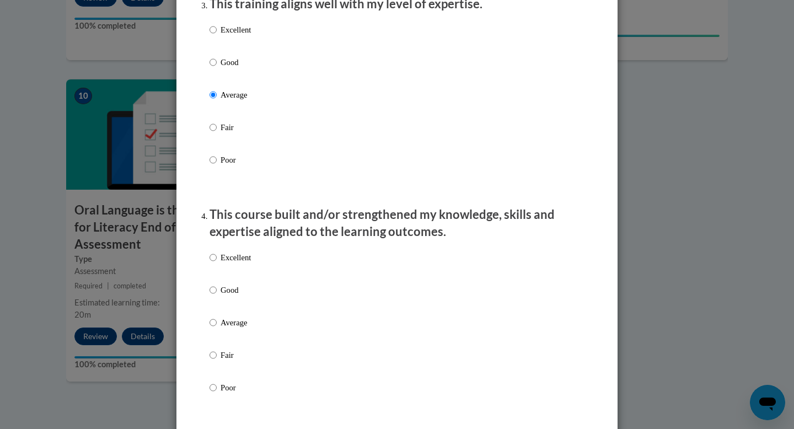
click at [233, 296] on p "Good" at bounding box center [236, 290] width 30 height 12
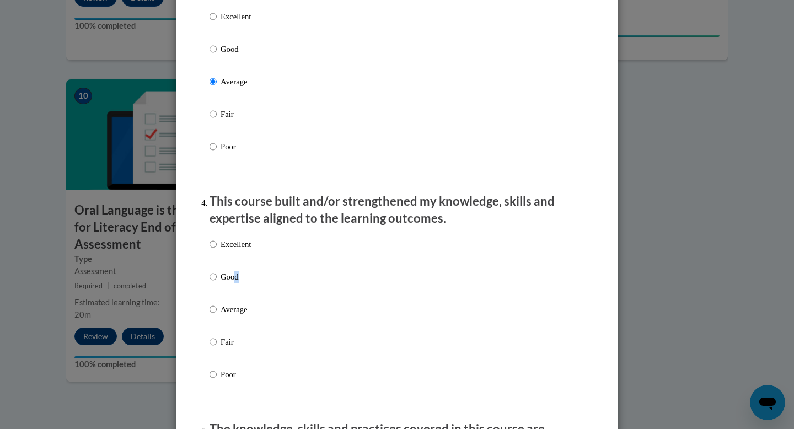
scroll to position [607, 0]
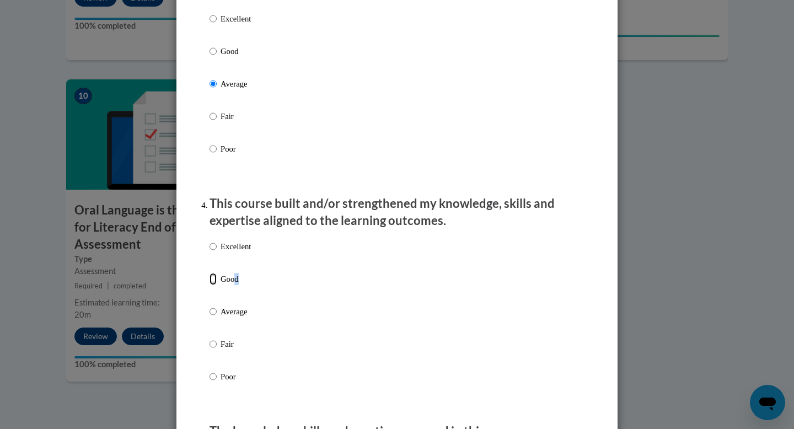
click at [210, 285] on input "Good" at bounding box center [213, 279] width 7 height 12
radio input "true"
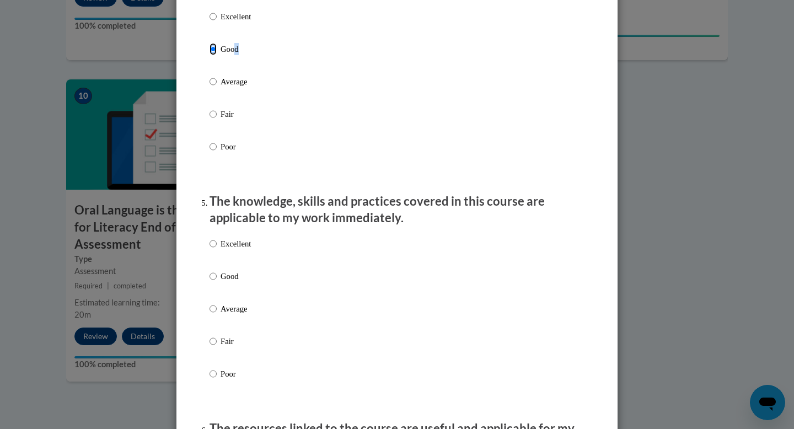
scroll to position [894, 0]
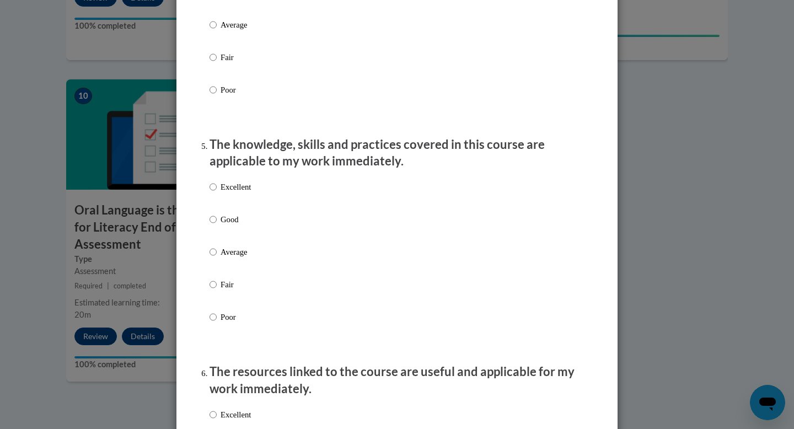
click at [232, 258] on p "Average" at bounding box center [236, 252] width 30 height 12
click at [217, 258] on input "Average" at bounding box center [213, 252] width 7 height 12
radio input "true"
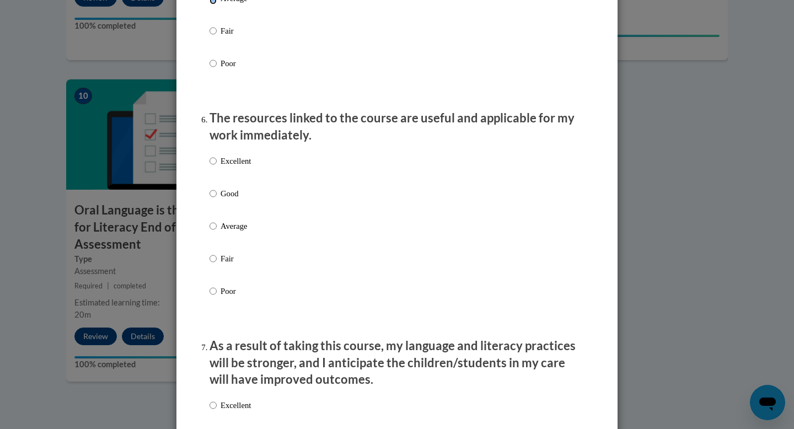
scroll to position [1194, 0]
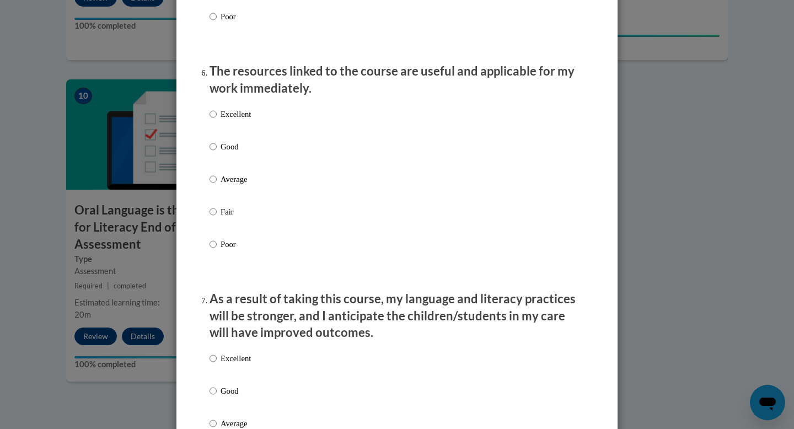
click at [226, 218] on p "Fair" at bounding box center [236, 212] width 30 height 12
click at [217, 218] on input "Fair" at bounding box center [213, 212] width 7 height 12
radio input "true"
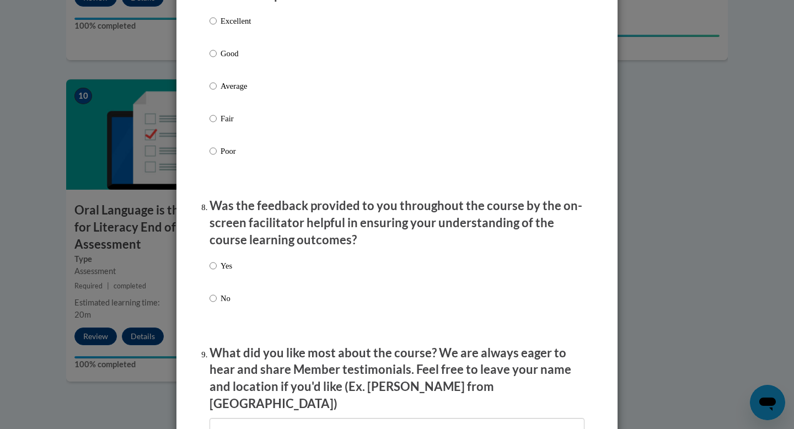
scroll to position [1532, 0]
click at [238, 92] on p "Average" at bounding box center [236, 85] width 30 height 12
click at [217, 92] on input "Average" at bounding box center [213, 85] width 7 height 12
radio input "true"
click at [214, 276] on label "Yes" at bounding box center [221, 274] width 23 height 30
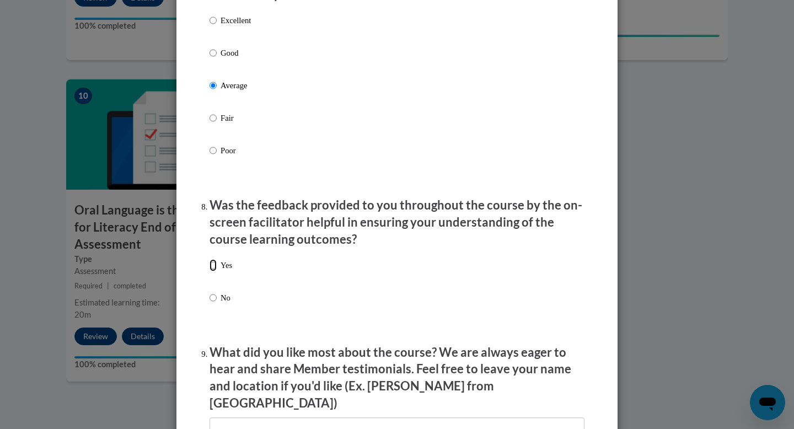
click at [214, 271] on input "Yes" at bounding box center [213, 265] width 7 height 12
radio input "true"
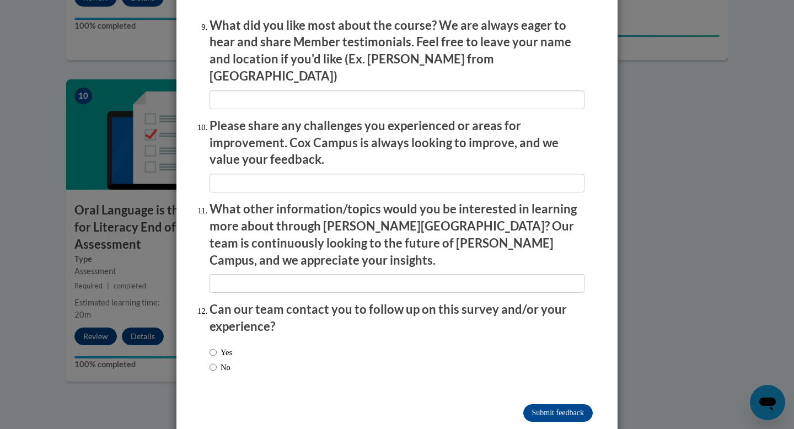
scroll to position [1862, 0]
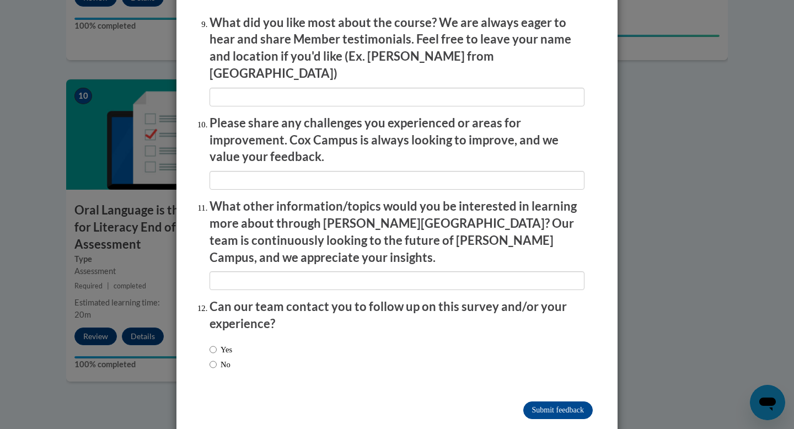
click at [213, 358] on label "No" at bounding box center [220, 364] width 21 height 12
click at [213, 358] on input "No" at bounding box center [213, 364] width 7 height 12
radio input "true"
click at [538, 401] on input "Submit feedback" at bounding box center [557, 410] width 69 height 18
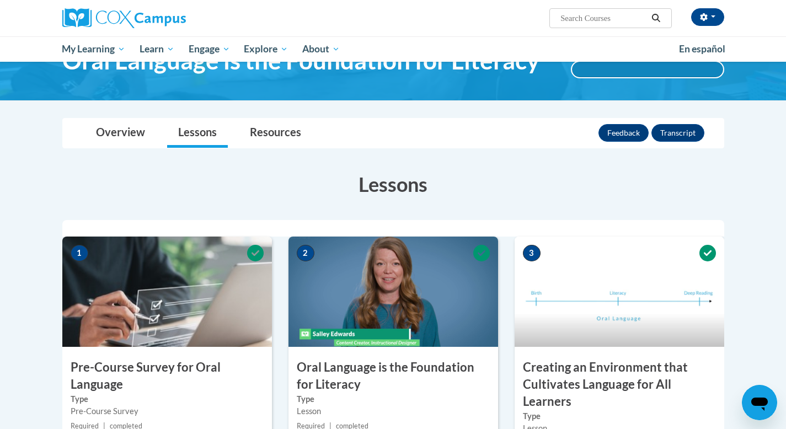
scroll to position [0, 0]
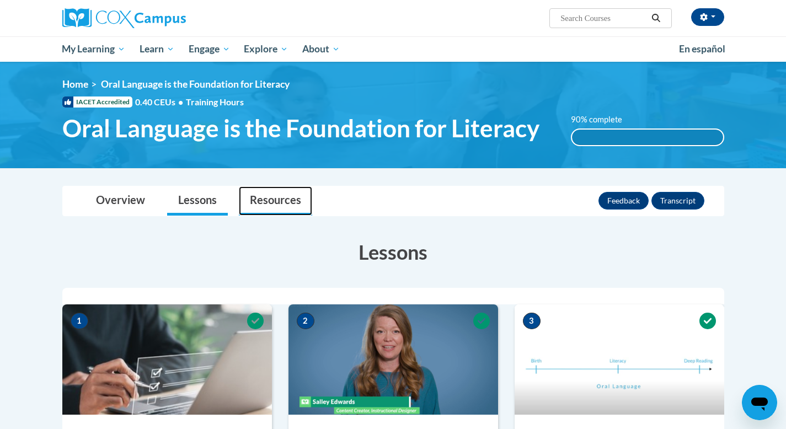
click at [262, 203] on link "Resources" at bounding box center [275, 200] width 73 height 29
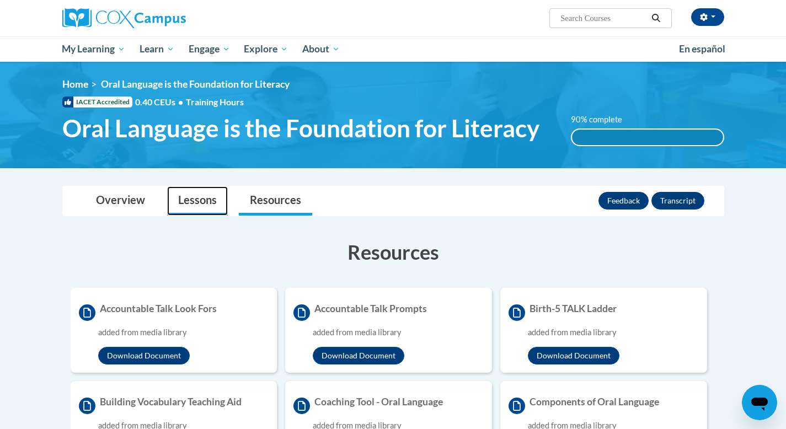
click at [204, 200] on link "Lessons" at bounding box center [197, 200] width 61 height 29
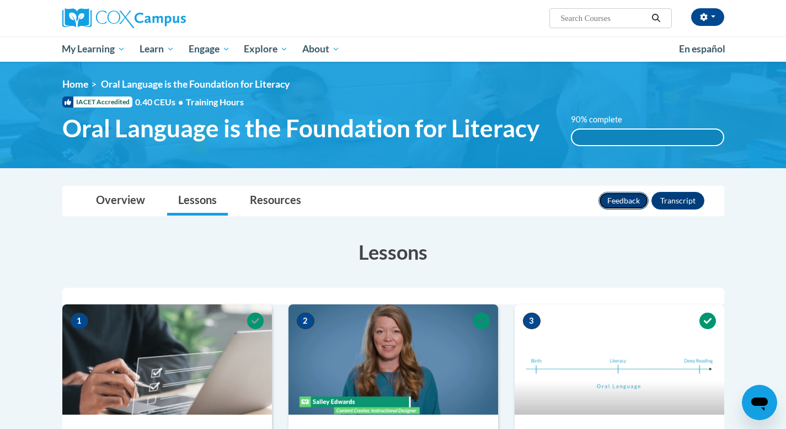
click at [626, 202] on button "Feedback" at bounding box center [623, 201] width 50 height 18
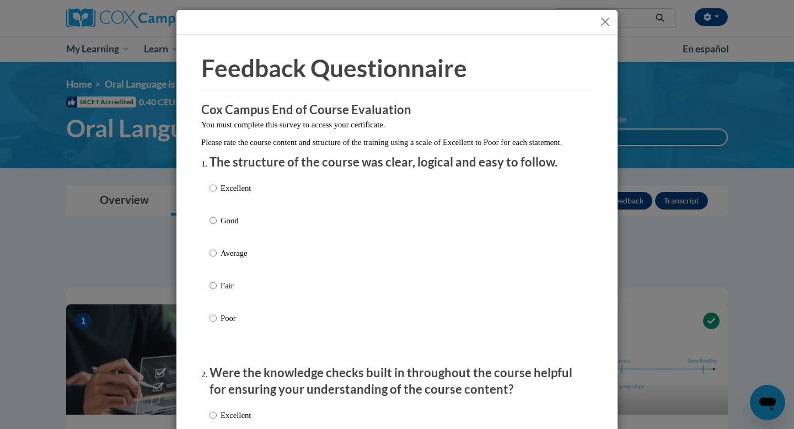
click at [598, 20] on button "Close" at bounding box center [605, 22] width 14 height 14
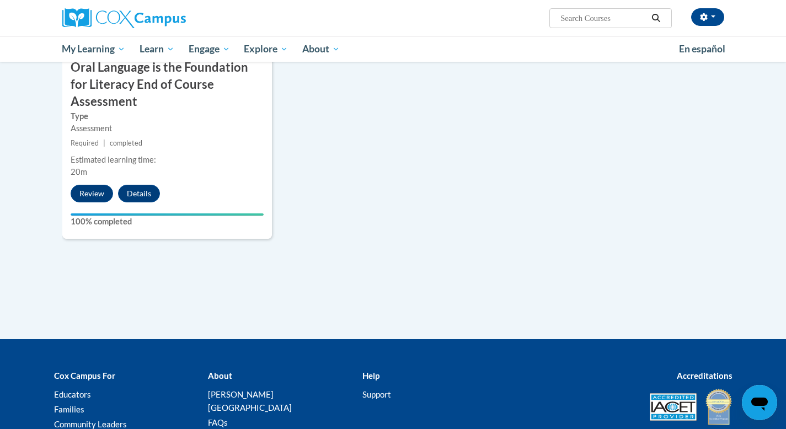
scroll to position [1282, 0]
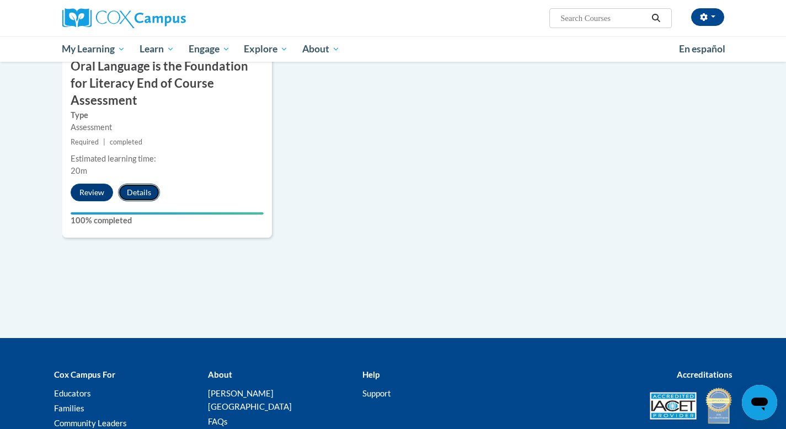
click at [131, 184] on button "Details" at bounding box center [139, 193] width 42 height 18
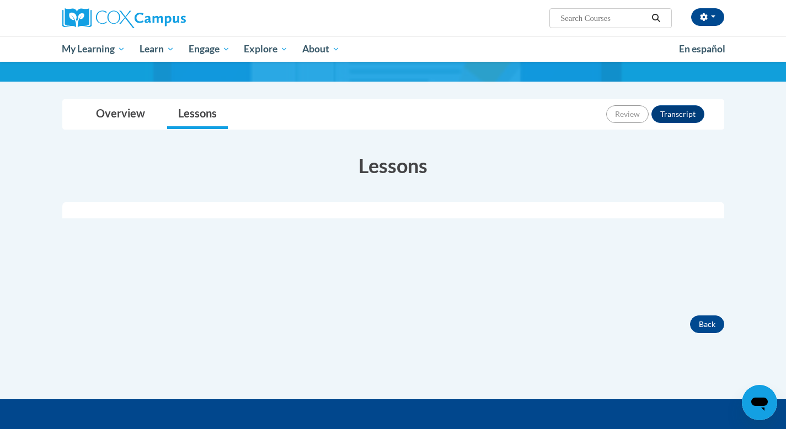
scroll to position [123, 0]
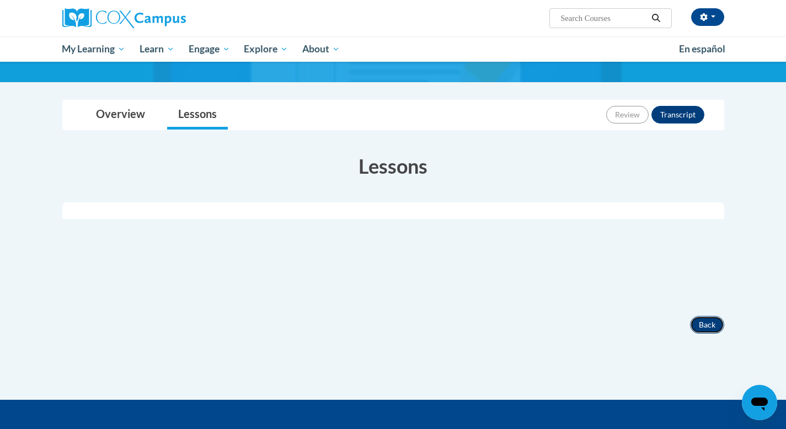
click at [697, 319] on button "Back" at bounding box center [707, 325] width 34 height 18
